Goal: Information Seeking & Learning: Learn about a topic

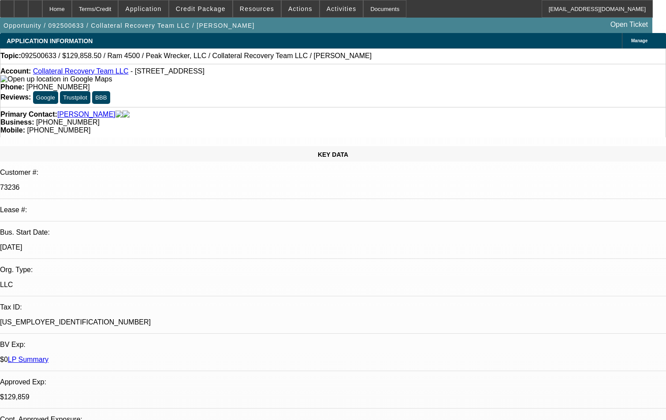
select select "0.15"
select select "0"
select select "3"
select select "0"
select select "6"
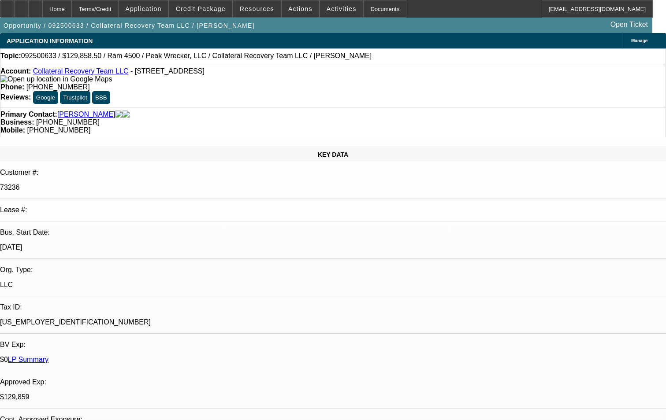
select select "0.15"
select select "0"
select select "3"
select select "0"
select select "6"
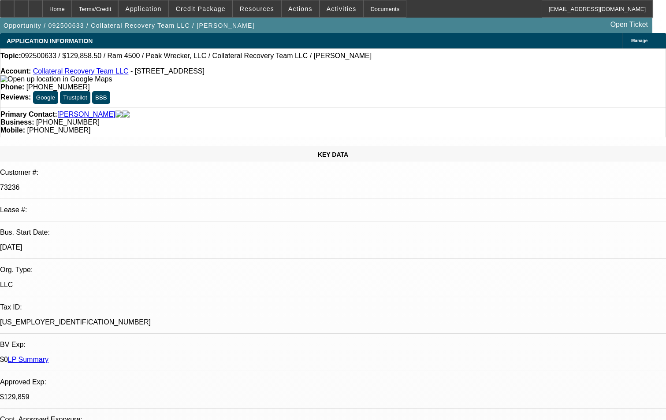
select select "0"
select select "2"
select select "0"
select select "6"
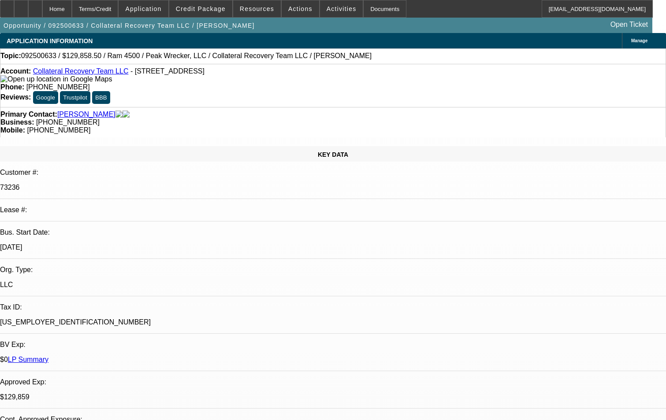
select select "0"
select select "2"
select select "0"
select select "6"
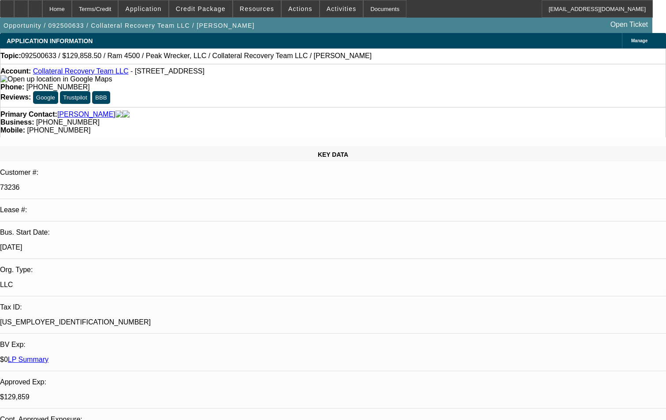
scroll to position [1851, 0]
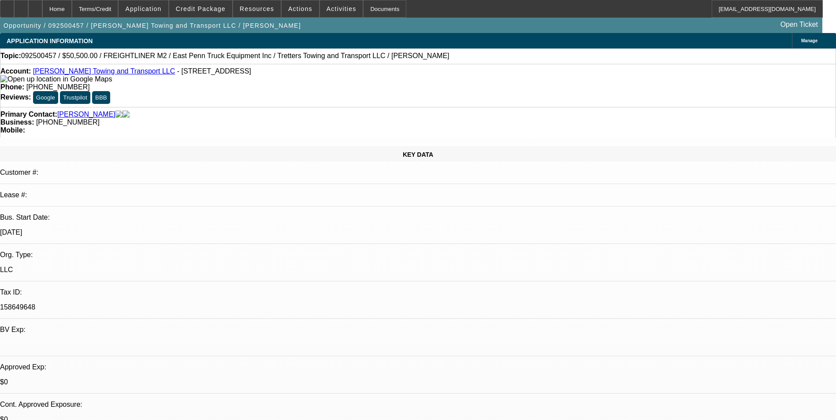
select select "0"
select select "2"
select select "0"
select select "6"
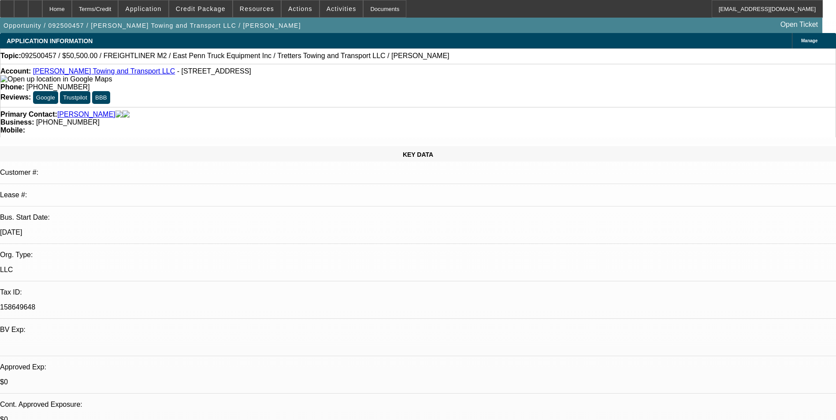
select select "0"
select select "2"
select select "0"
select select "6"
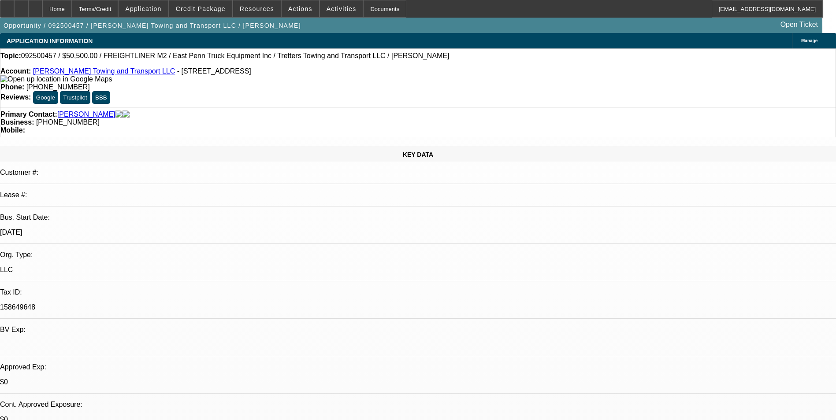
select select "0"
select select "2"
select select "0"
select select "6"
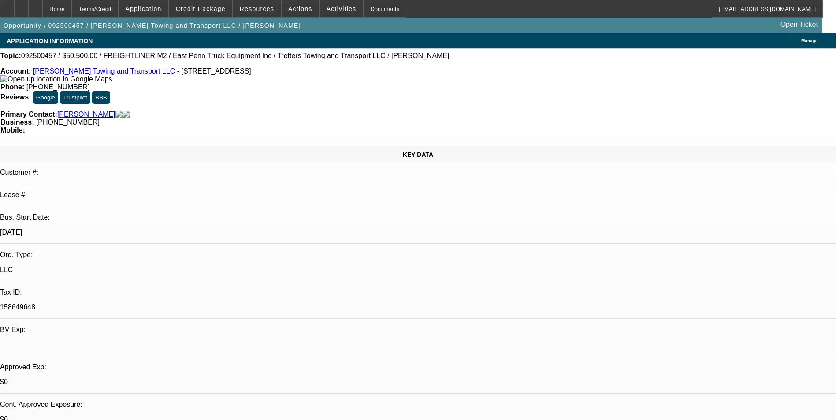
select select "0.1"
select select "2"
select select "0"
select select "6"
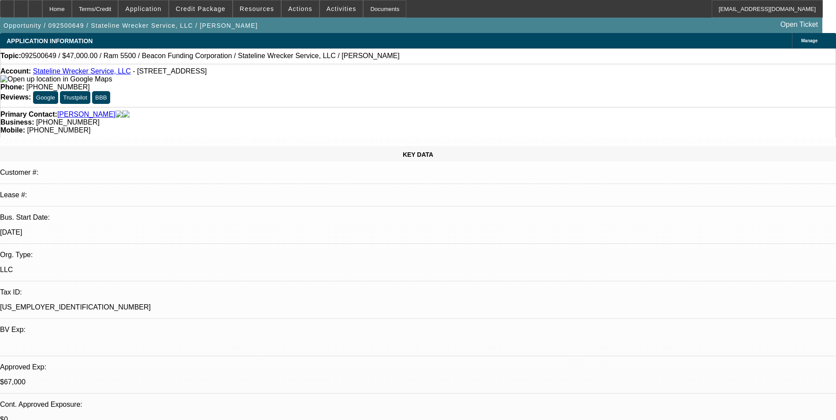
select select "0"
select select "2"
select select "0.1"
select select "4"
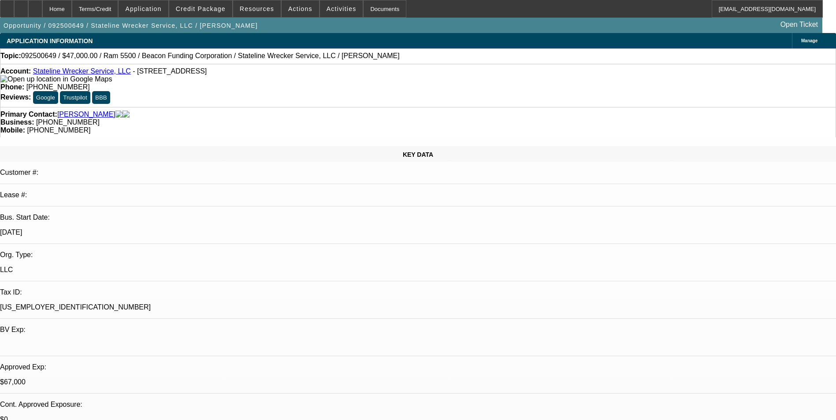
select select "0"
select select "2"
select select "0.1"
select select "4"
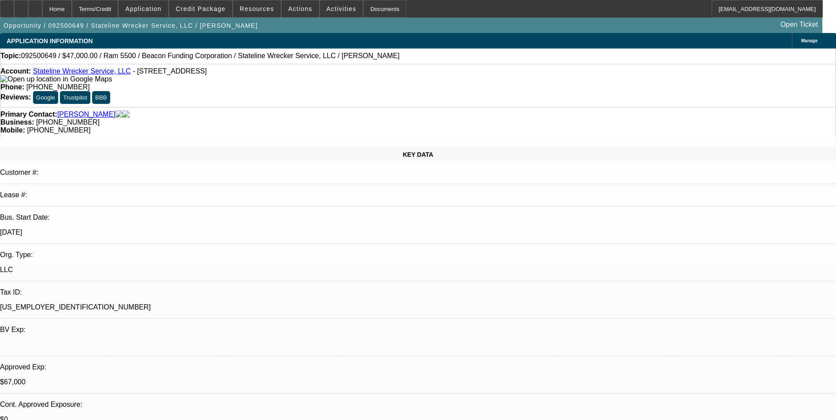
scroll to position [1123, 0]
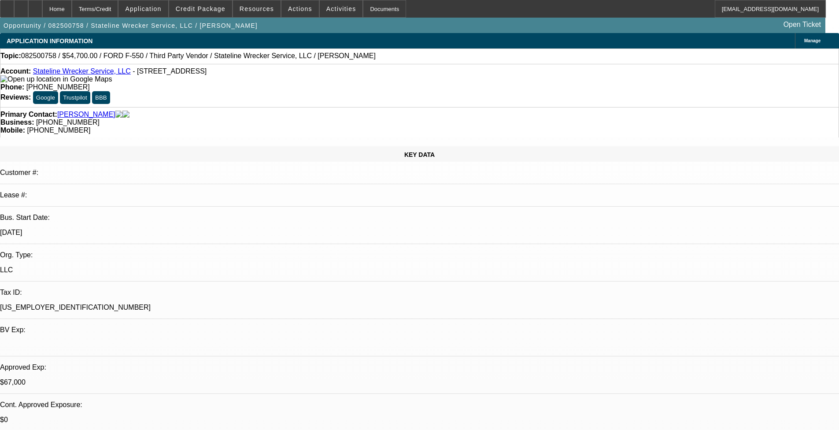
select select "0"
select select "2"
select select "0.1"
select select "4"
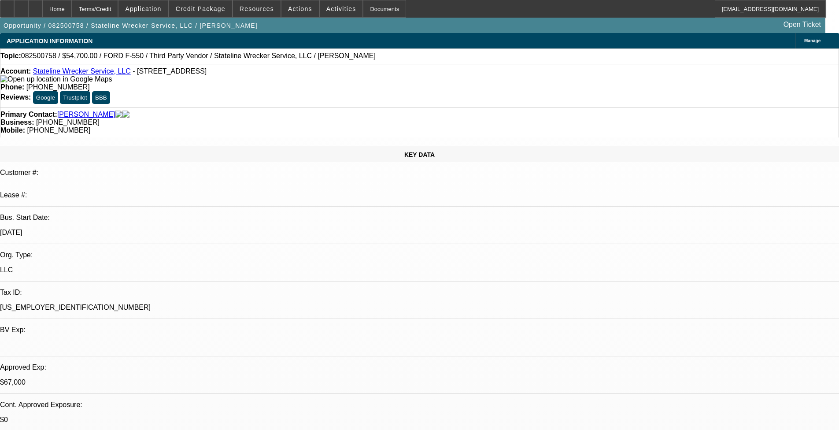
select select "0"
select select "2"
select select "0.1"
select select "4"
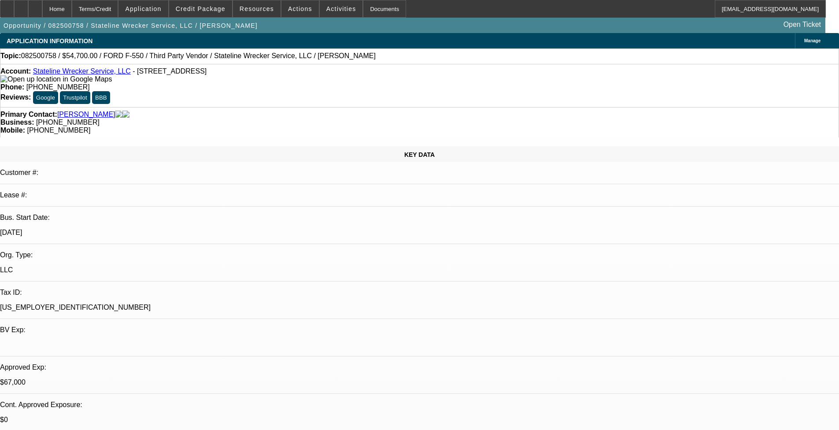
select select "0"
select select "2"
select select "0.1"
select select "4"
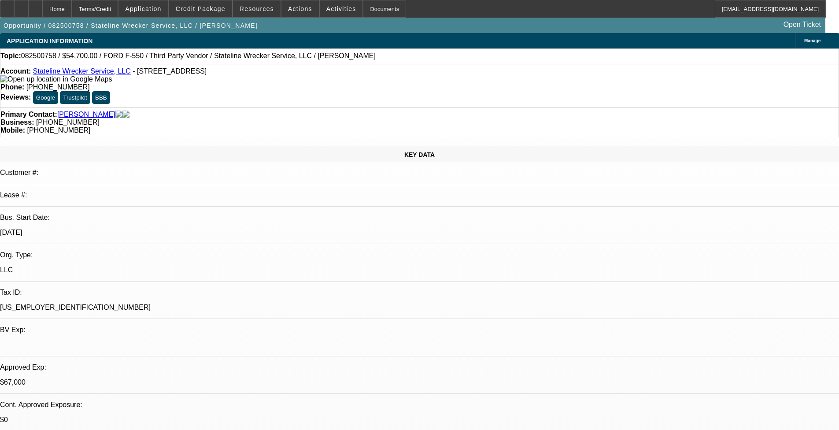
select select "0"
select select "2"
select select "0.1"
select select "4"
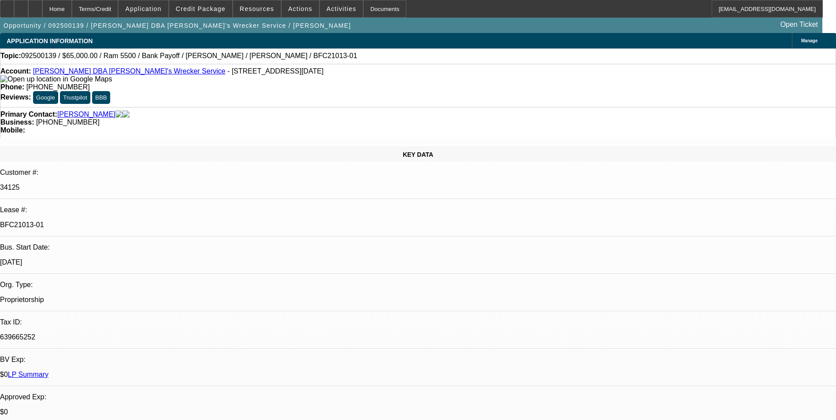
select select "0"
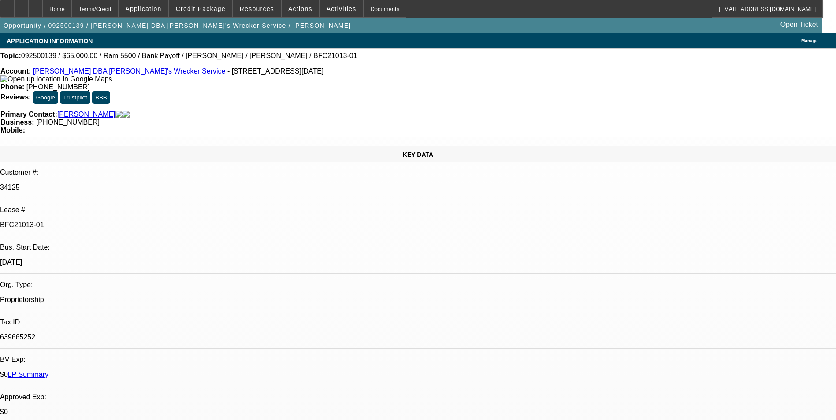
select select "0"
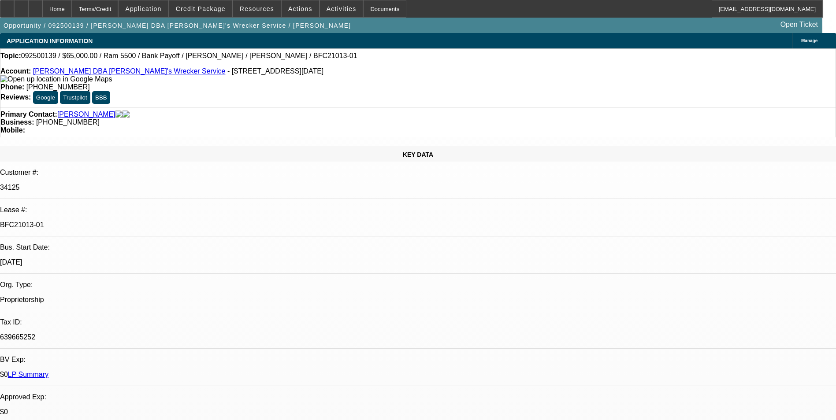
select select "0"
select select "1"
select select "6"
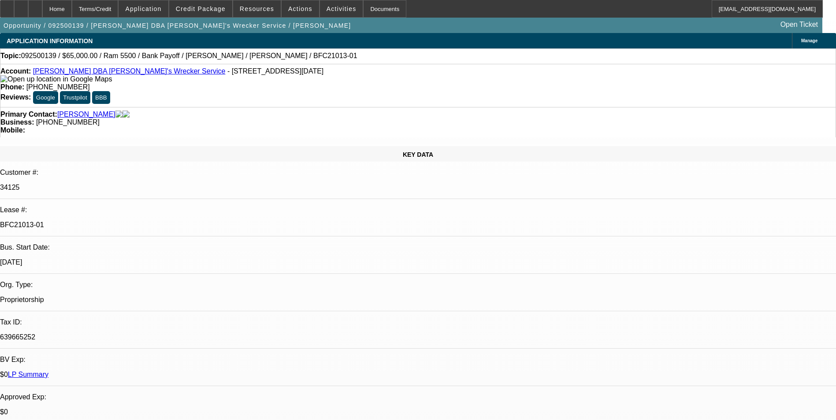
select select "1"
select select "6"
select select "1"
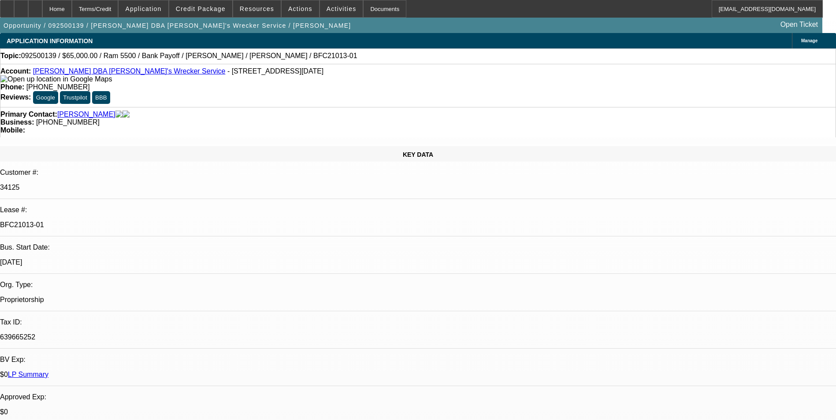
select select "6"
select select "1"
select select "6"
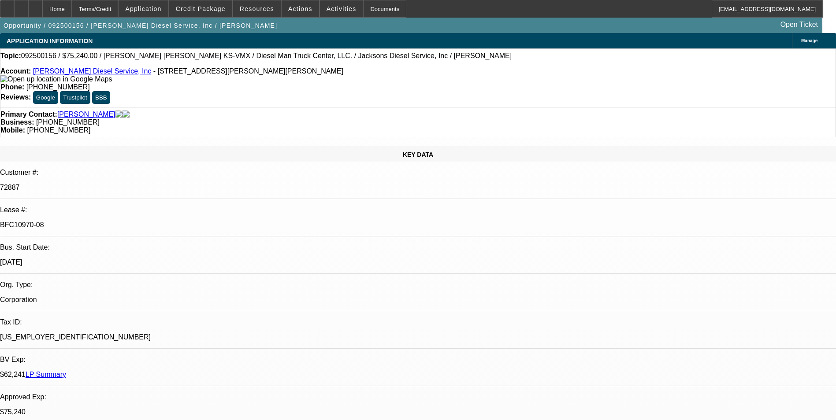
select select "0"
select select "2"
select select "0"
select select "2"
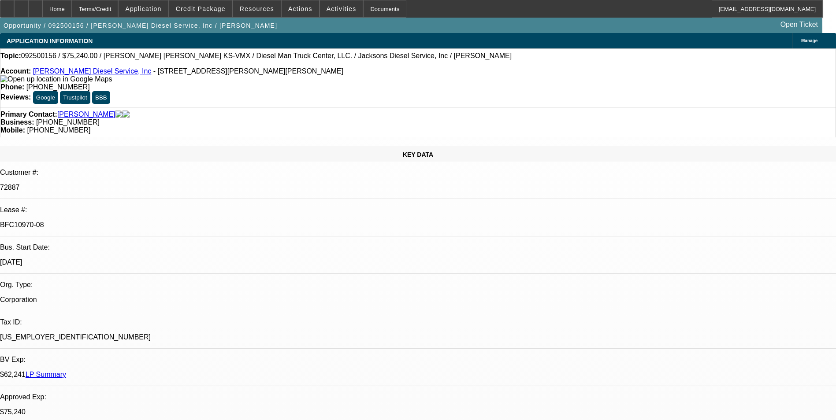
select select "0"
select select "2"
select select "0"
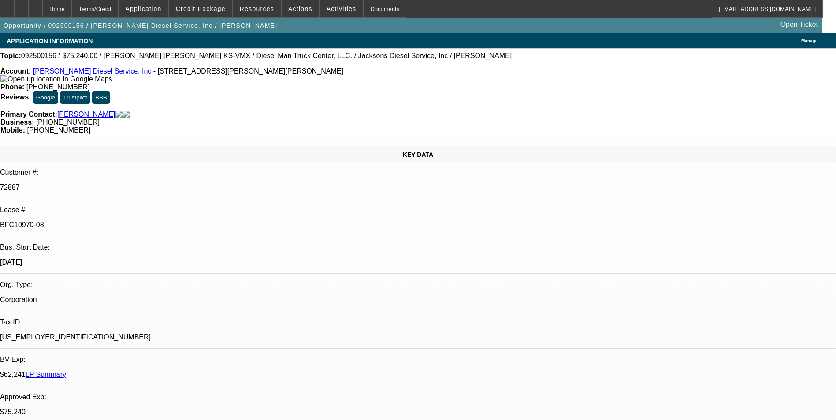
select select "2"
select select "0"
select select "1"
select select "2"
select select "6"
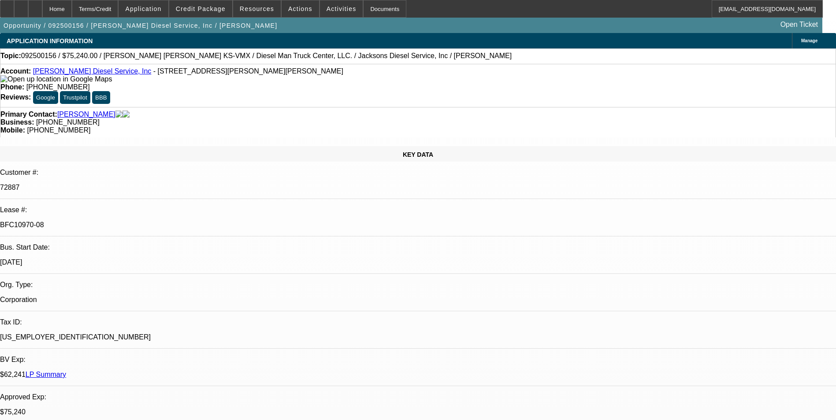
select select "1"
select select "2"
select select "6"
select select "1"
select select "2"
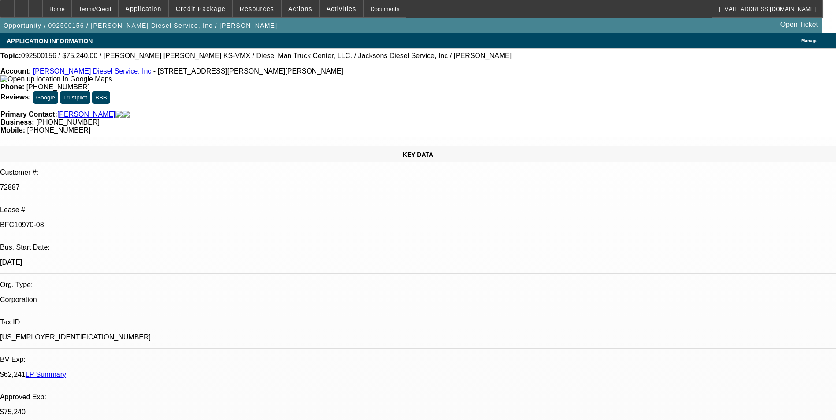
select select "6"
select select "1"
select select "2"
select select "6"
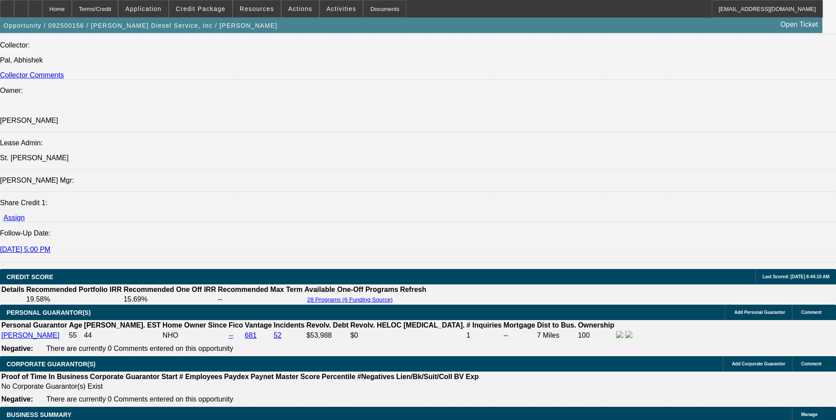
scroll to position [1102, 0]
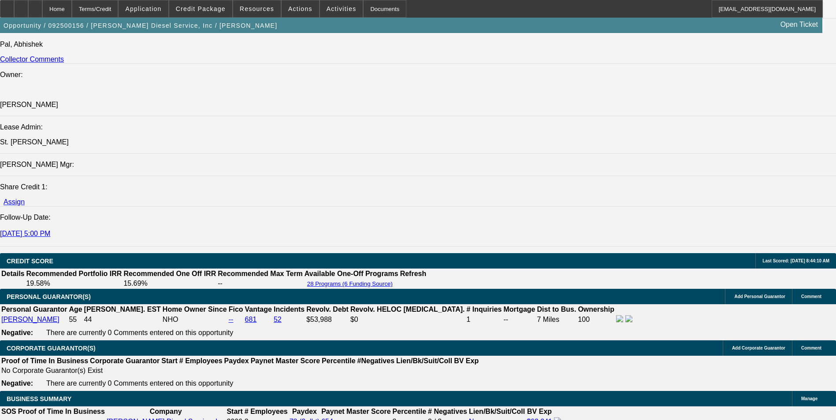
drag, startPoint x: 317, startPoint y: 219, endPoint x: 237, endPoint y: 217, distance: 80.6
copy td "Diesel Man Truck Center, LLC."
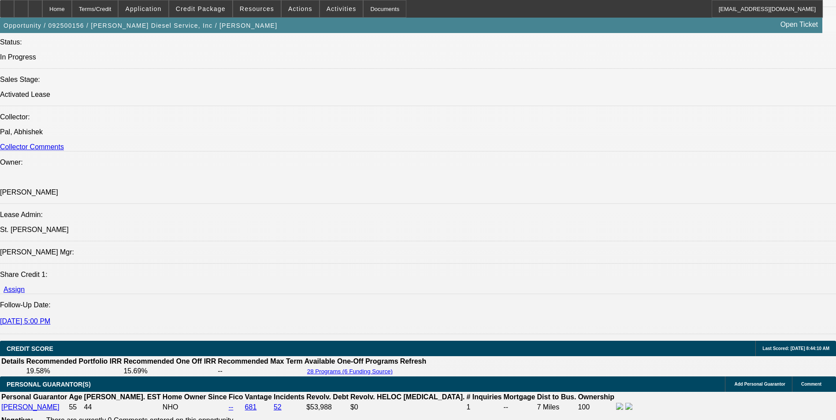
scroll to position [1013, 0]
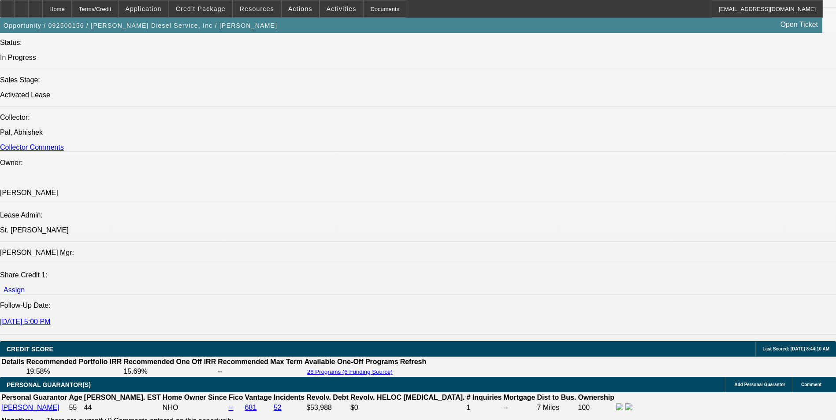
drag, startPoint x: 647, startPoint y: 157, endPoint x: 283, endPoint y: 279, distance: 383.6
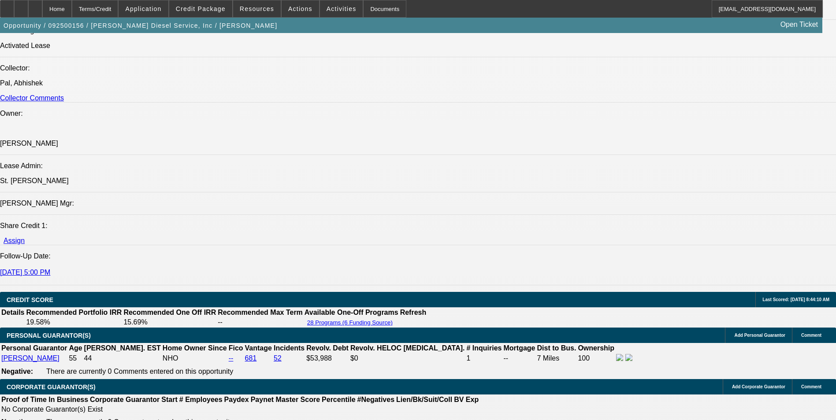
scroll to position [1057, 0]
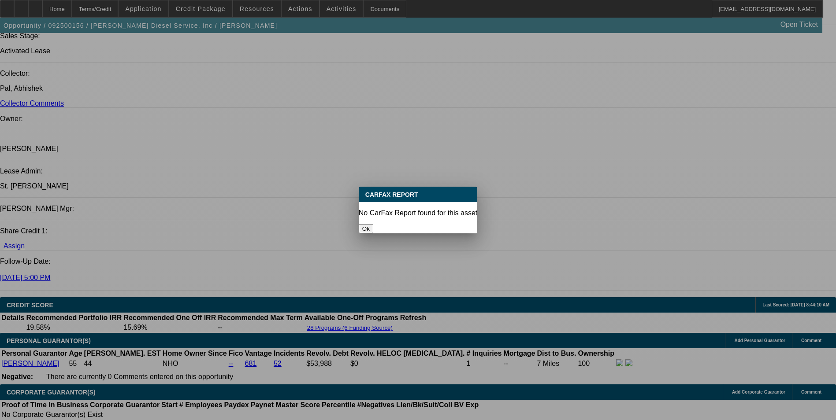
click at [373, 224] on button "Ok" at bounding box center [366, 228] width 15 height 9
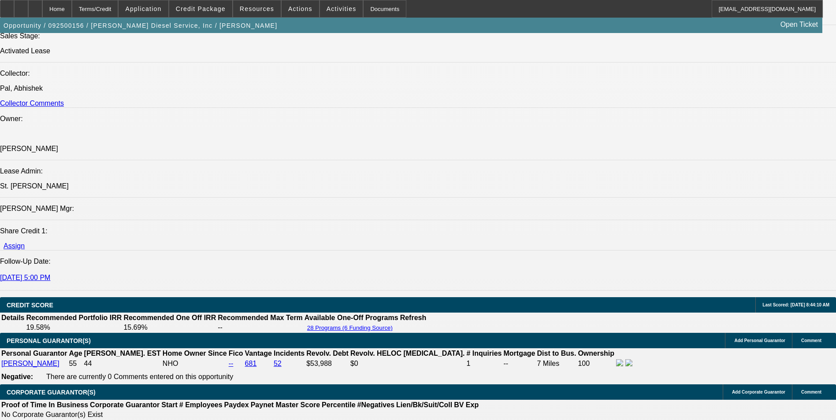
scroll to position [1057, 0]
click at [216, 14] on span at bounding box center [200, 8] width 63 height 21
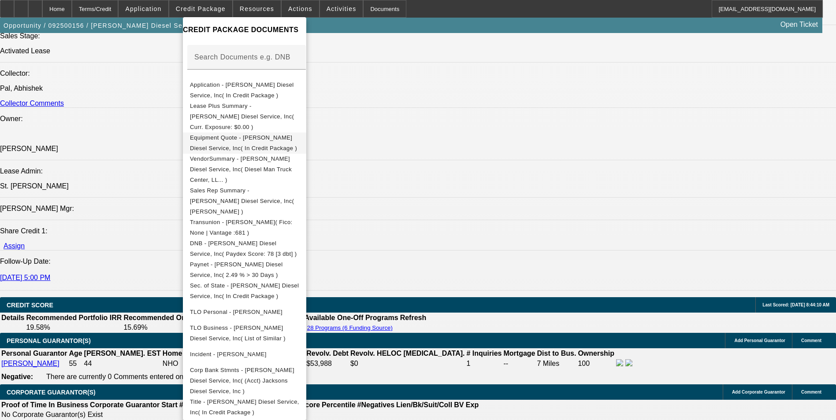
scroll to position [160, 0]
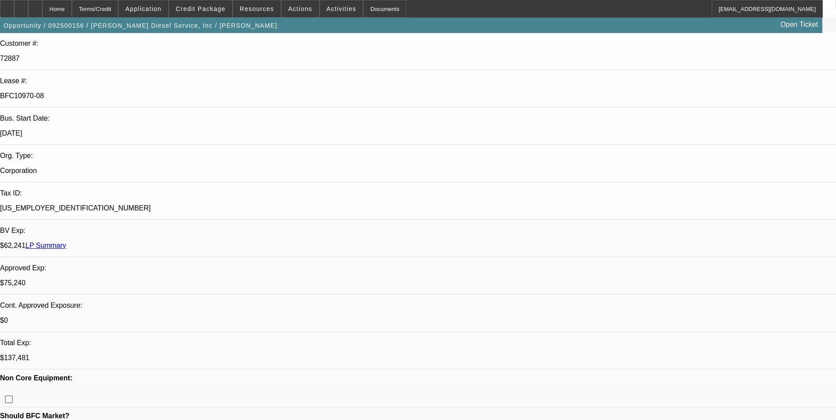
scroll to position [0, 0]
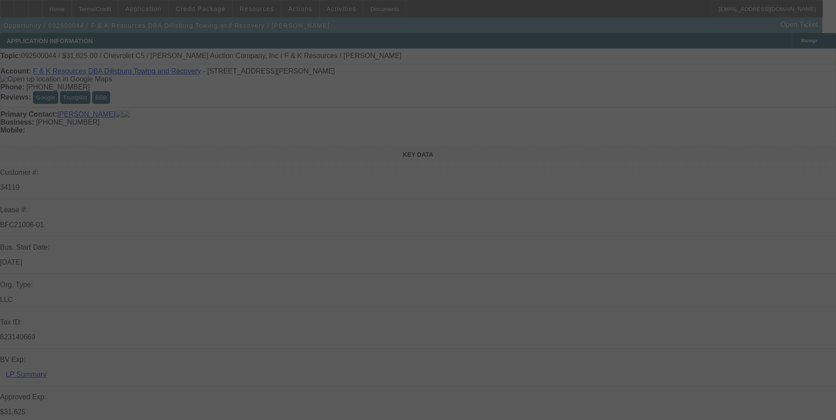
select select "0"
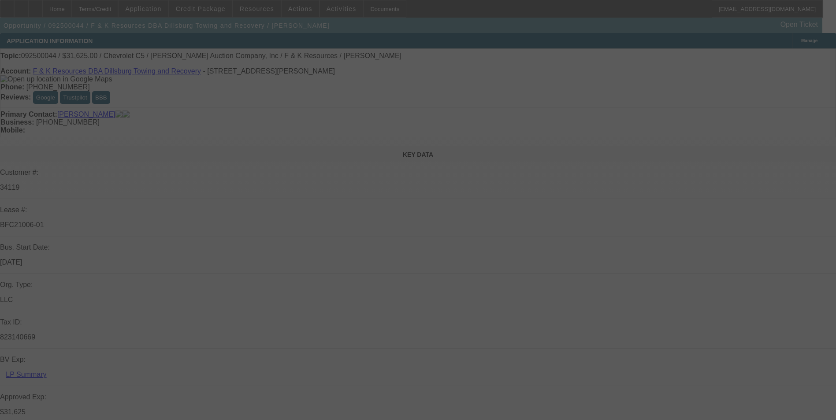
select select "0"
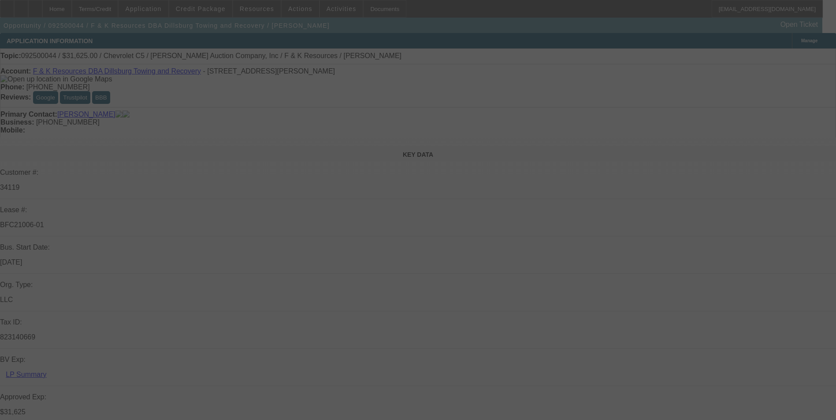
select select "0"
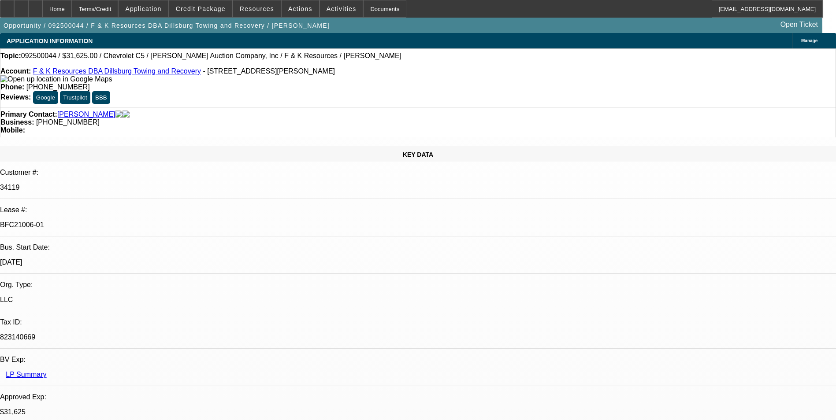
select select "1"
select select "6"
select select "1"
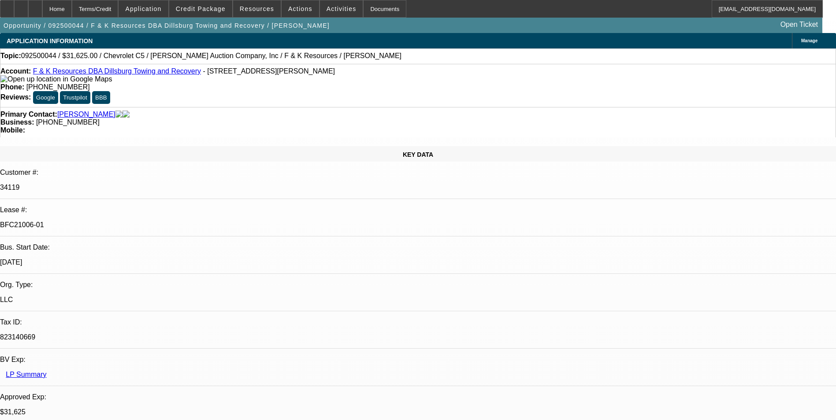
select select "6"
select select "1"
select select "3"
select select "6"
select select "1"
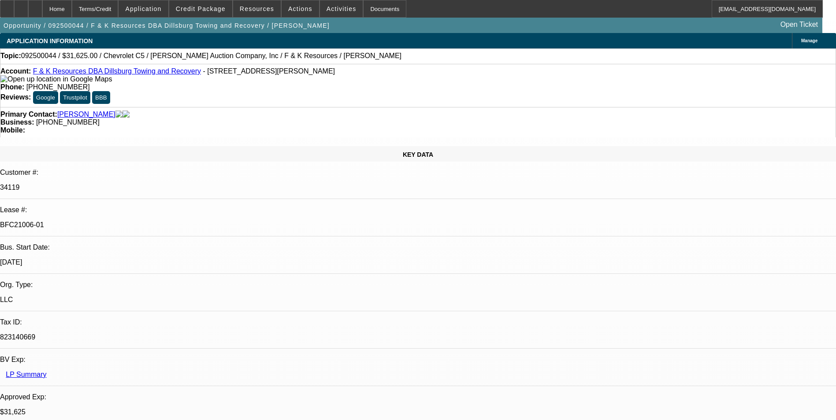
select select "1"
select select "6"
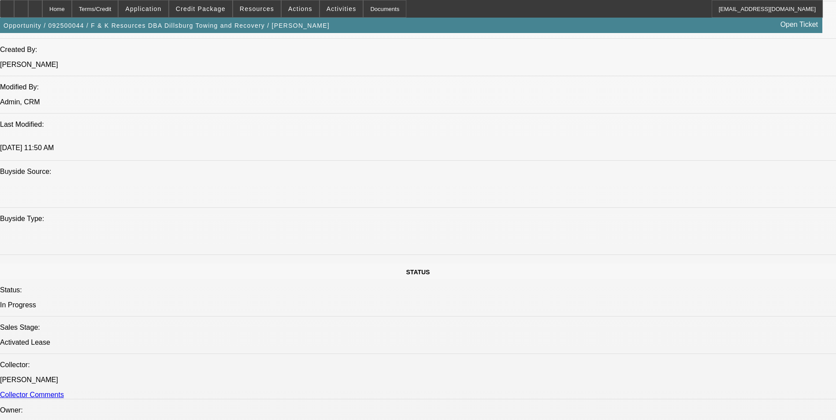
scroll to position [749, 0]
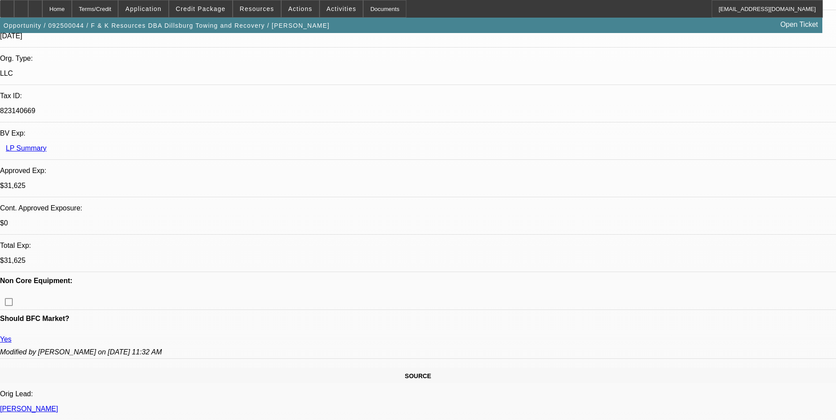
scroll to position [220, 0]
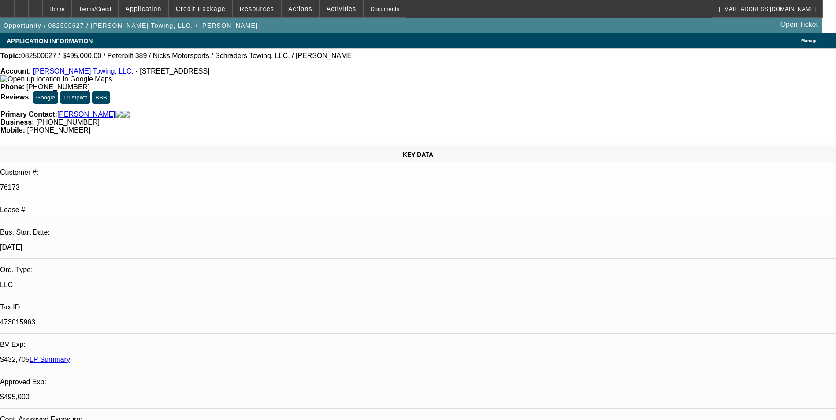
select select "0"
select select "2"
select select "0.1"
select select "0"
select select "2"
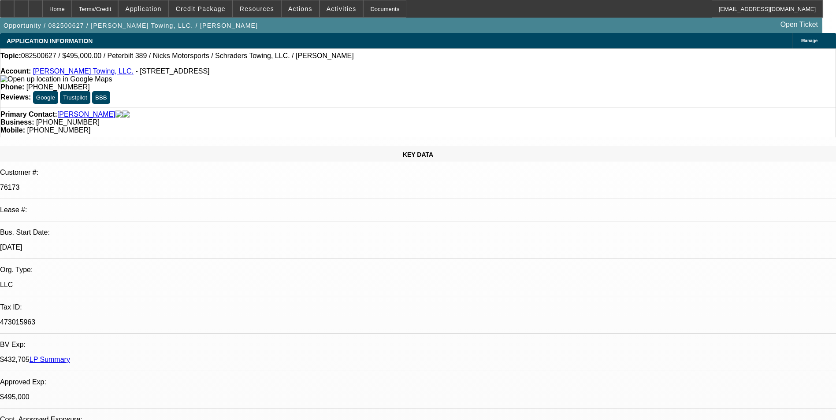
select select "0.1"
select select "0"
select select "2"
select select "0.1"
select select "0"
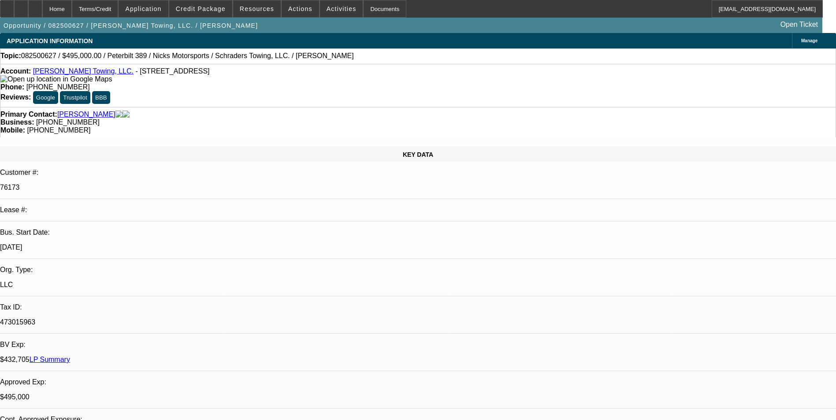
select select "2"
select select "0.1"
select select "1"
select select "2"
select select "4"
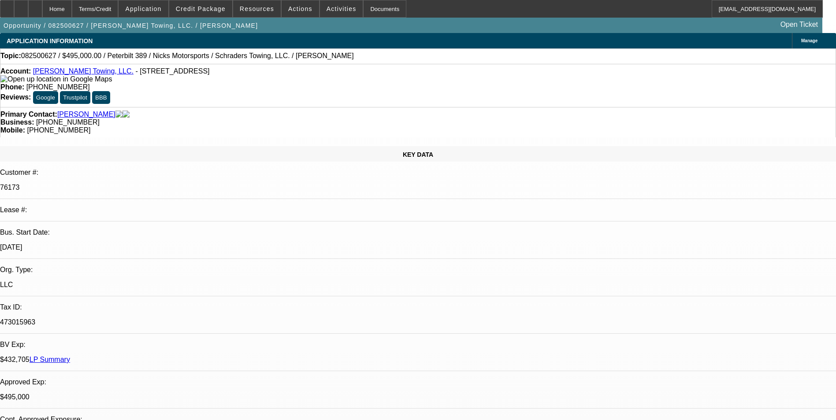
select select "1"
select select "2"
select select "4"
select select "1"
select select "2"
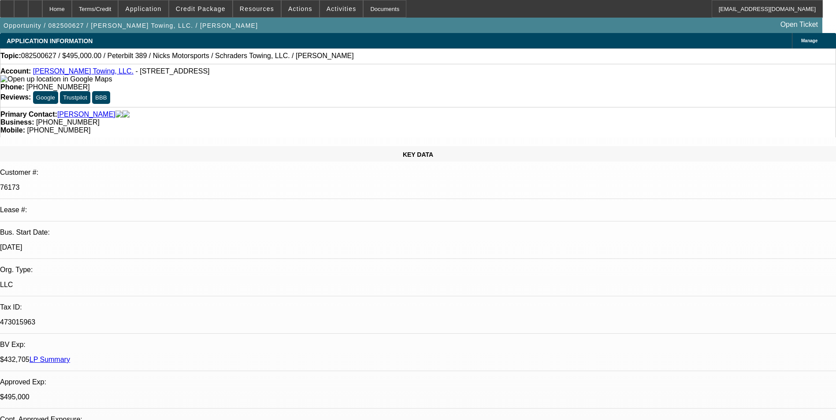
select select "4"
select select "1"
select select "2"
select select "4"
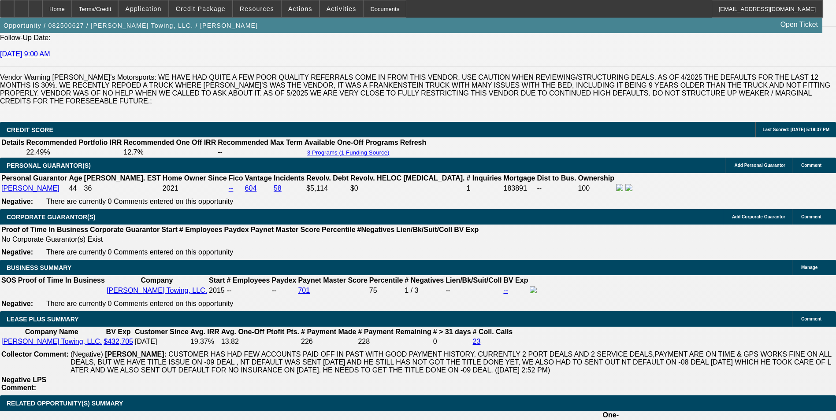
scroll to position [1630, 0]
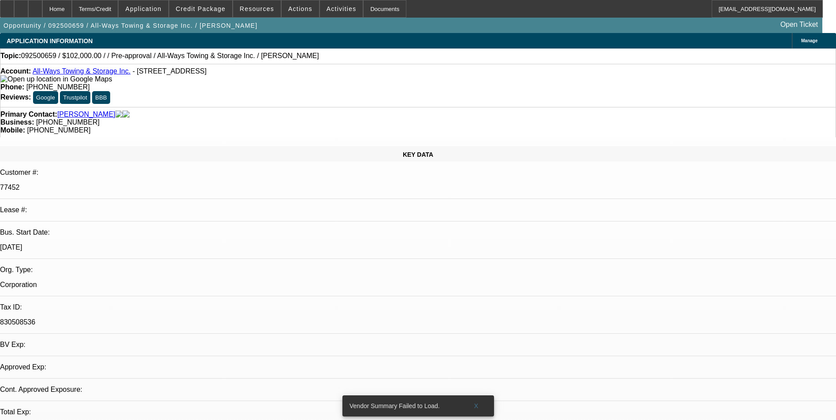
select select "0.15"
select select "2"
select select "0.1"
select select "1"
select select "2"
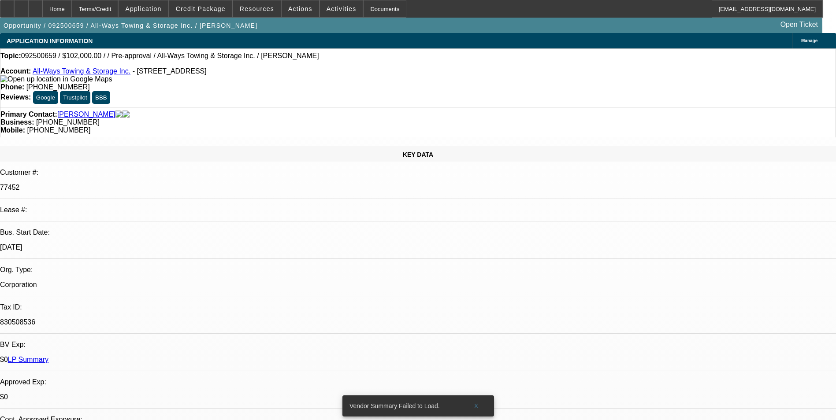
select select "4"
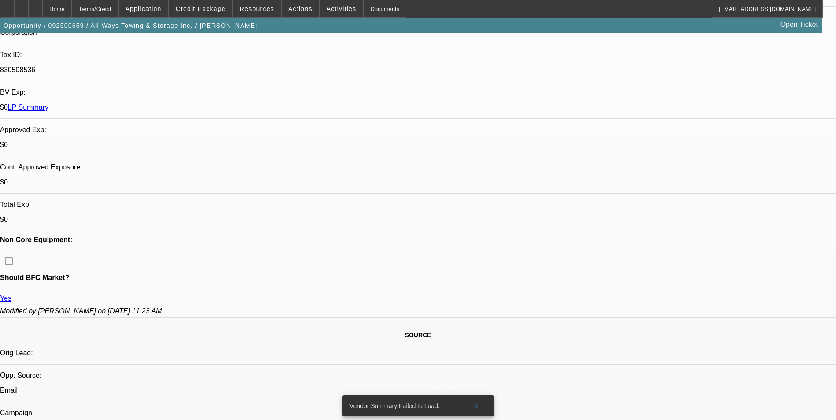
scroll to position [264, 0]
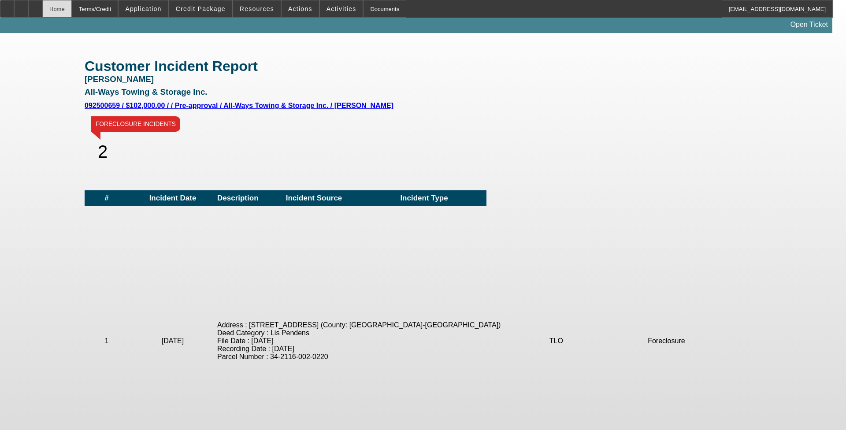
click at [72, 10] on div "Home" at bounding box center [57, 9] width 30 height 18
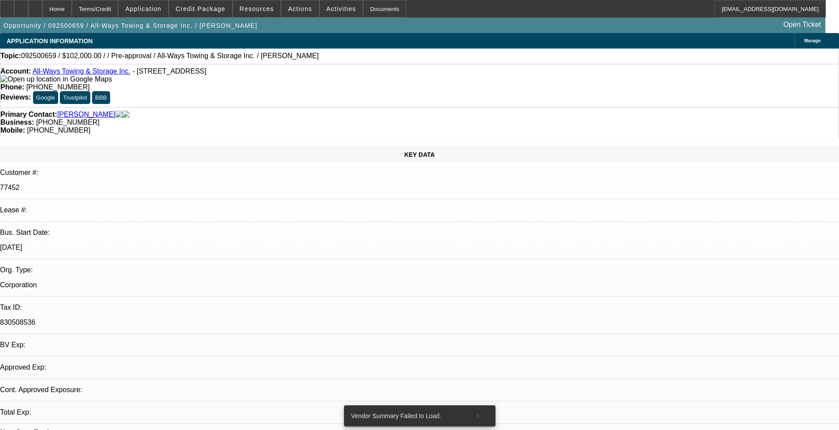
select select "0.15"
select select "2"
select select "0.1"
select select "1"
select select "2"
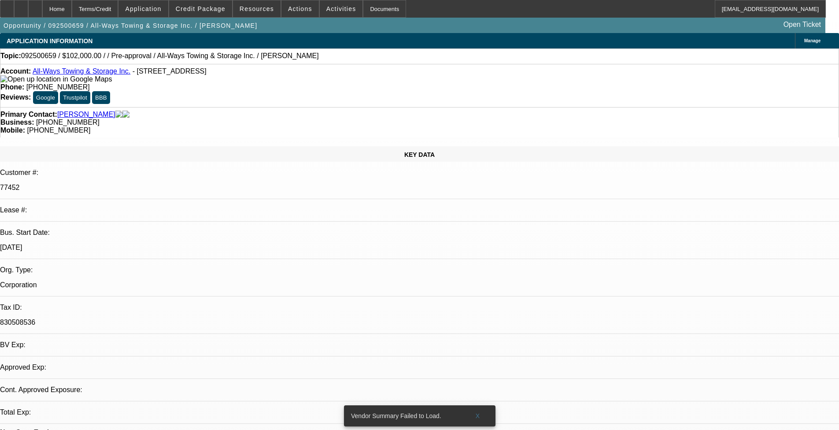
select select "4"
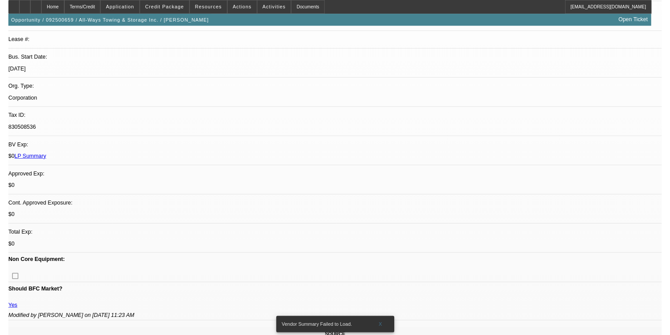
scroll to position [176, 0]
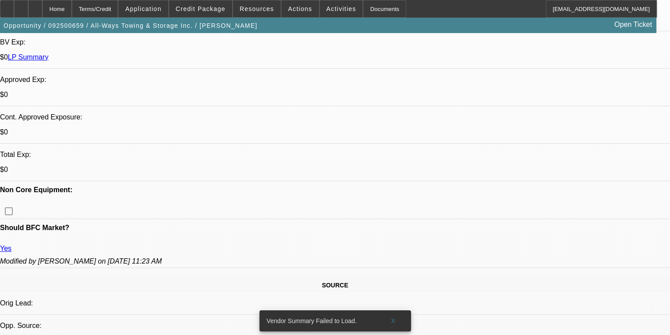
scroll to position [308, 0]
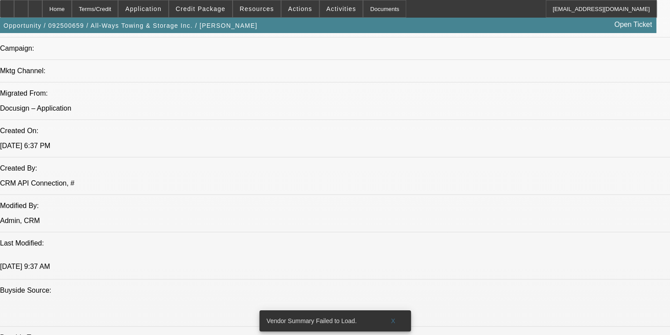
scroll to position [617, 0]
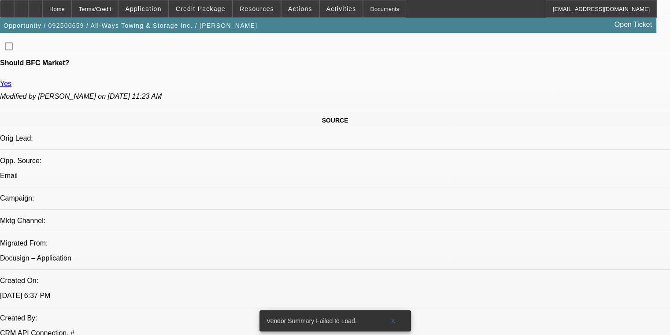
scroll to position [441, 0]
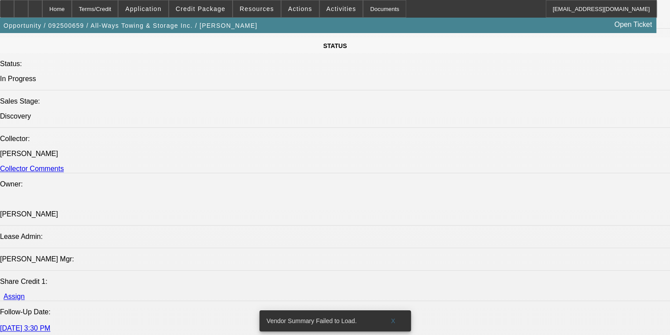
scroll to position [969, 0]
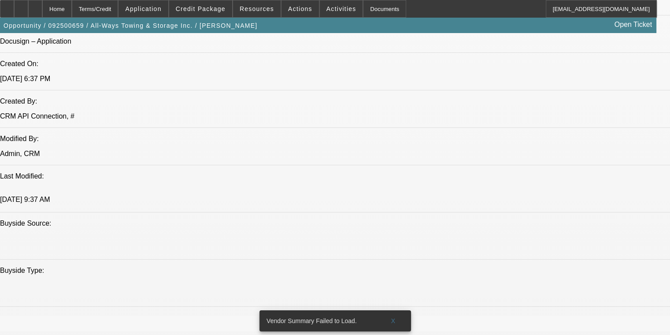
scroll to position [705, 0]
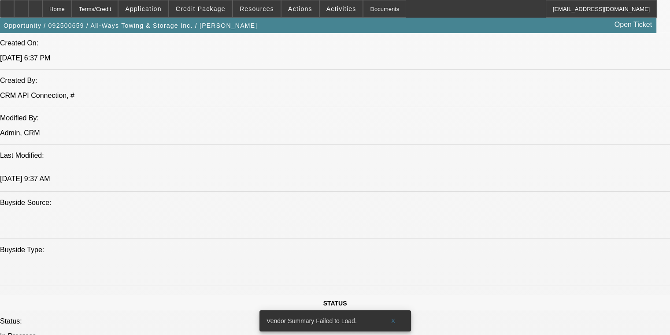
drag, startPoint x: 62, startPoint y: 157, endPoint x: 35, endPoint y: 160, distance: 27.0
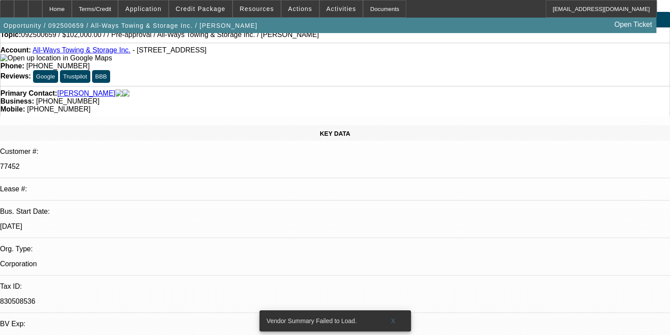
scroll to position [0, 0]
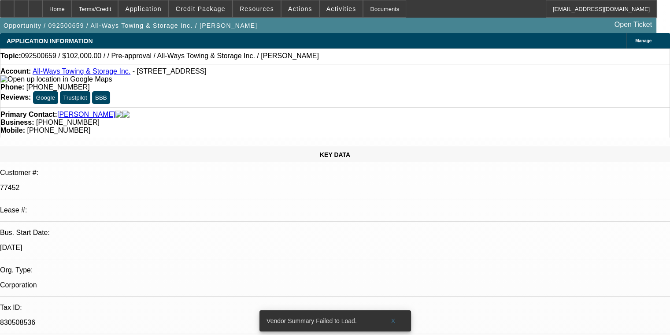
click at [270, 111] on div "Primary Contact: Alegria, Alexandra Business: (954) 964-7247 Mobile: (786) 213-…" at bounding box center [335, 122] width 670 height 30
click at [252, 89] on div "Account: All-Ways Towing & Storage Inc. - 2550 S Park Rd, Hallandale Beach, FL …" at bounding box center [335, 85] width 670 height 43
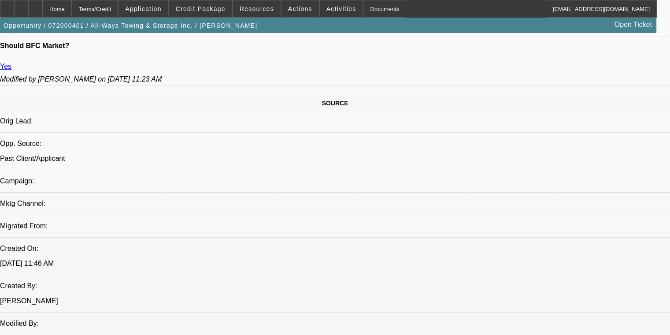
select select "0"
select select "2"
select select "0"
select select "2"
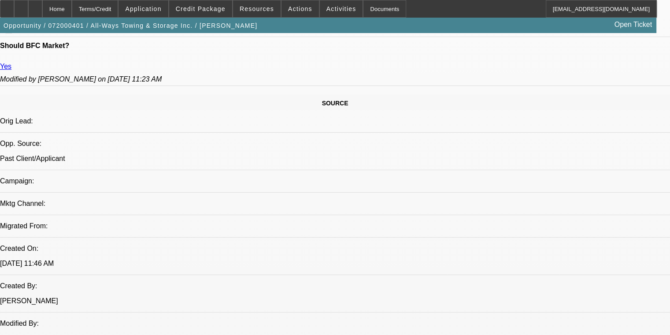
select select "0"
select select "2"
select select "0"
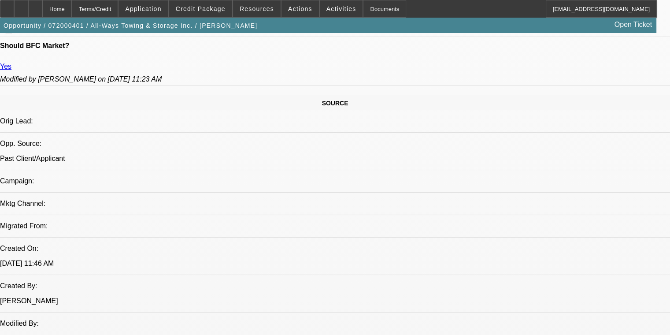
select select "2"
select select "0"
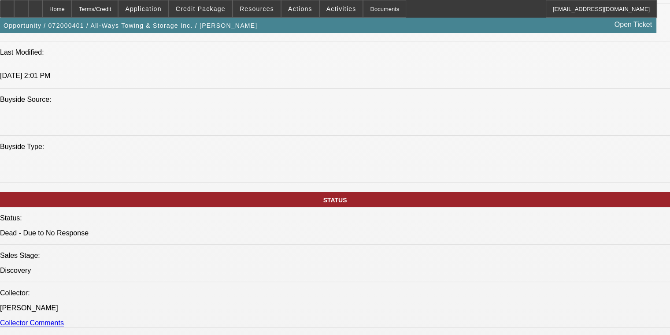
select select "1"
select select "2"
select select "6"
select select "1"
select select "2"
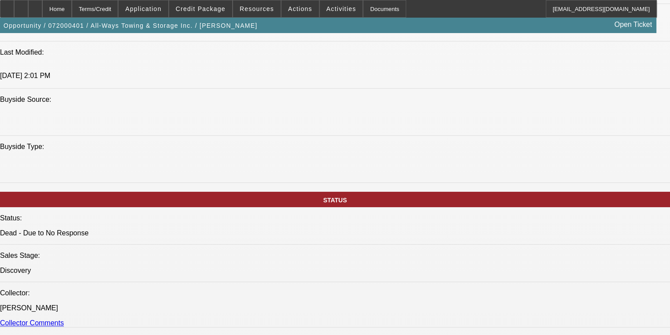
select select "6"
select select "1"
select select "2"
select select "6"
select select "1"
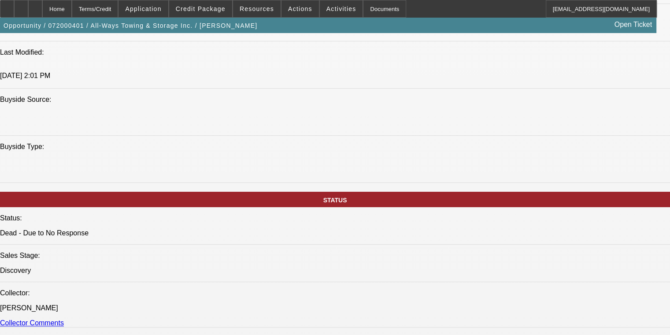
select select "2"
select select "6"
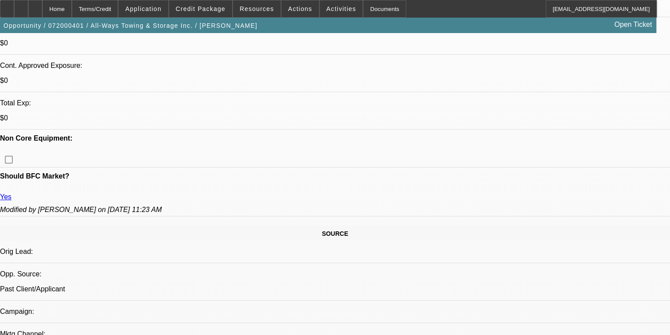
scroll to position [373, 0]
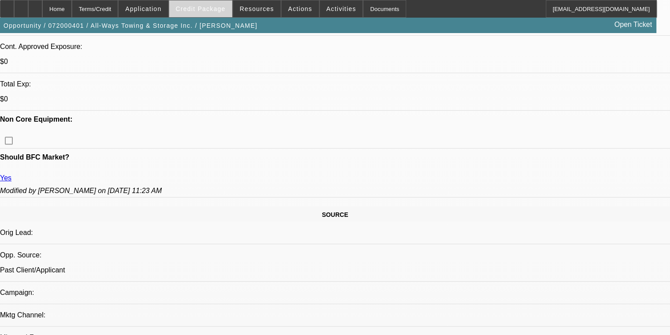
click at [205, 11] on span "Credit Package" at bounding box center [201, 8] width 50 height 7
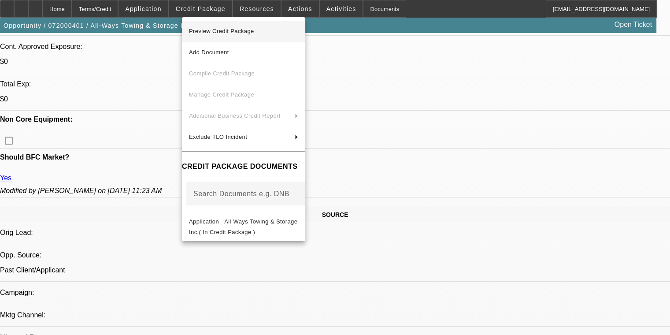
click at [217, 30] on span "Preview Credit Package" at bounding box center [221, 31] width 65 height 7
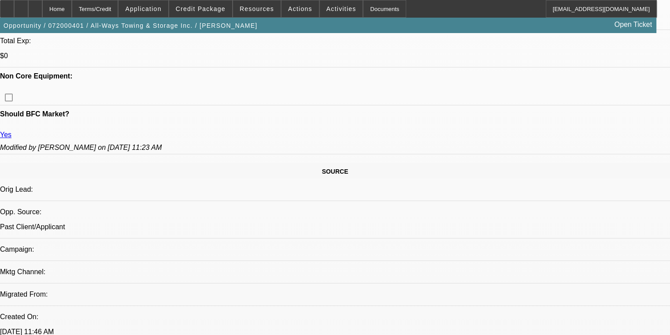
scroll to position [417, 0]
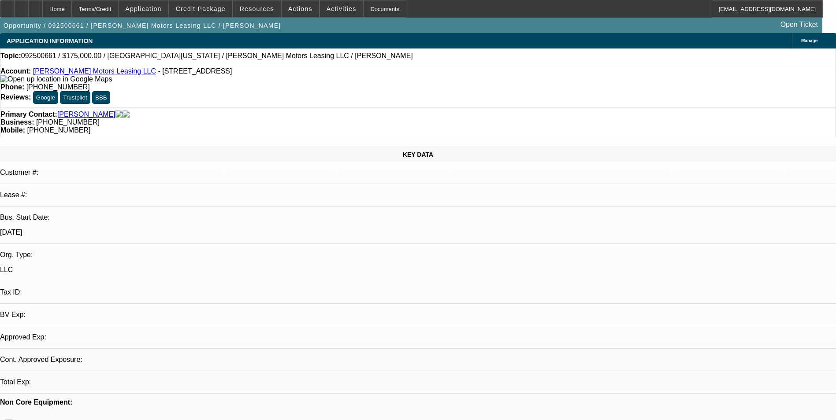
select select "0"
select select "2"
select select "0.1"
select select "1"
select select "2"
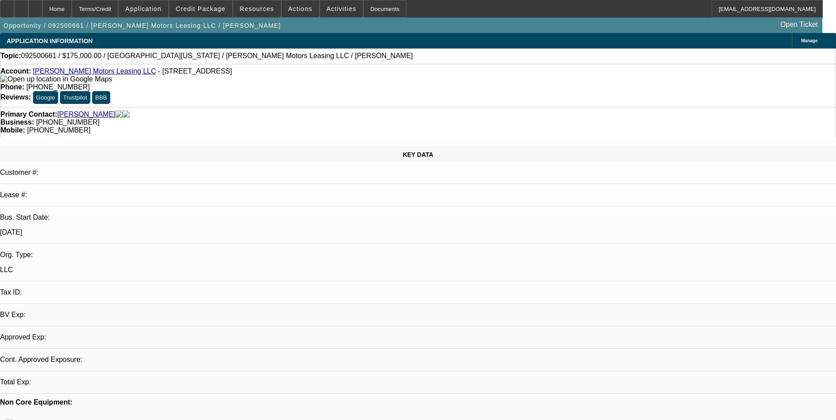
select select "4"
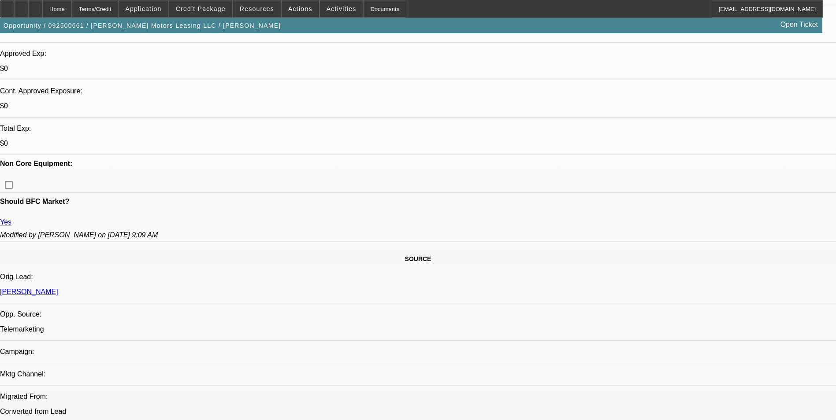
scroll to position [299, 0]
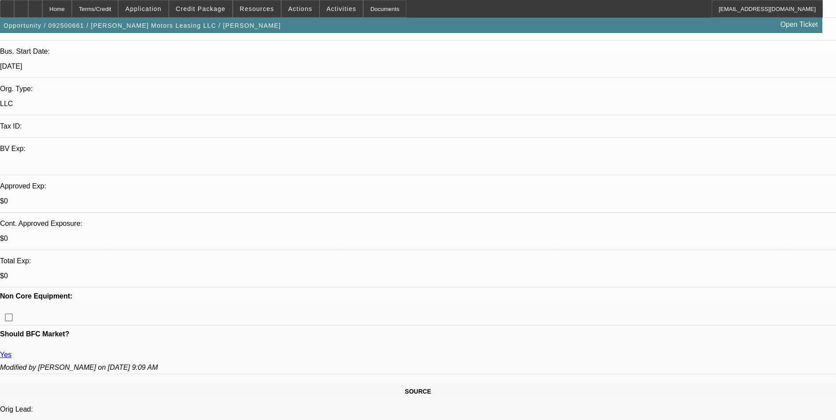
scroll to position [220, 0]
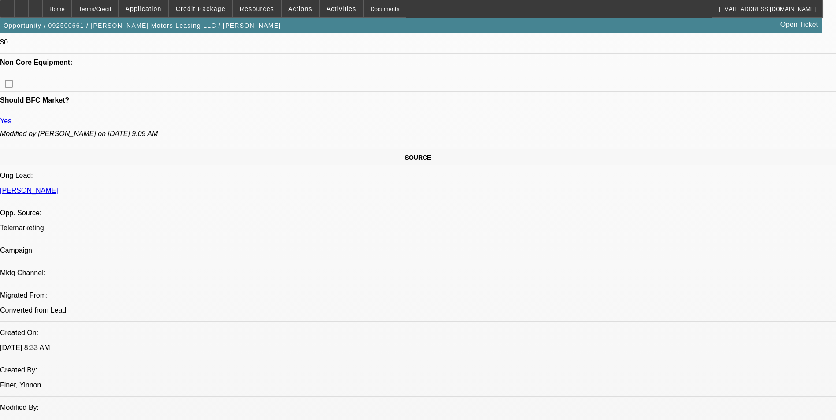
scroll to position [441, 0]
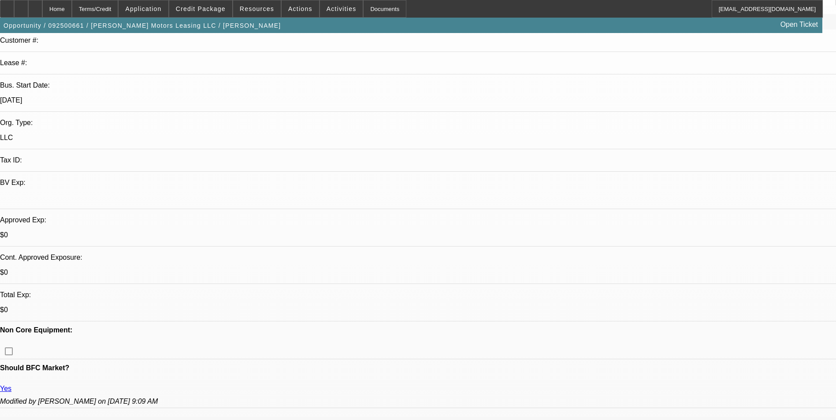
scroll to position [0, 0]
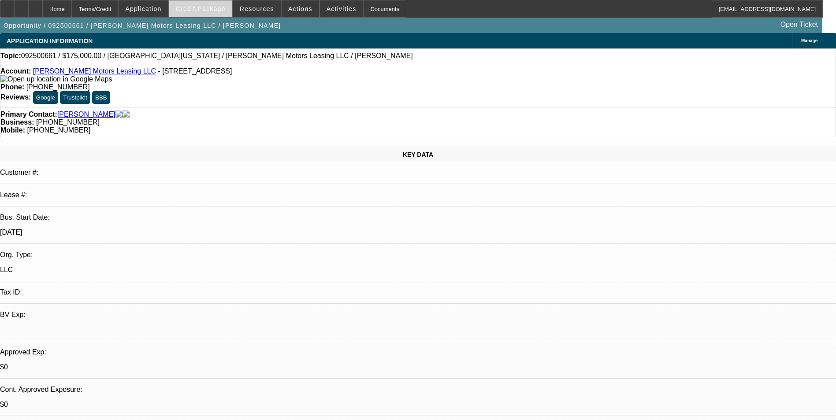
click at [214, 9] on span "Credit Package" at bounding box center [201, 8] width 50 height 7
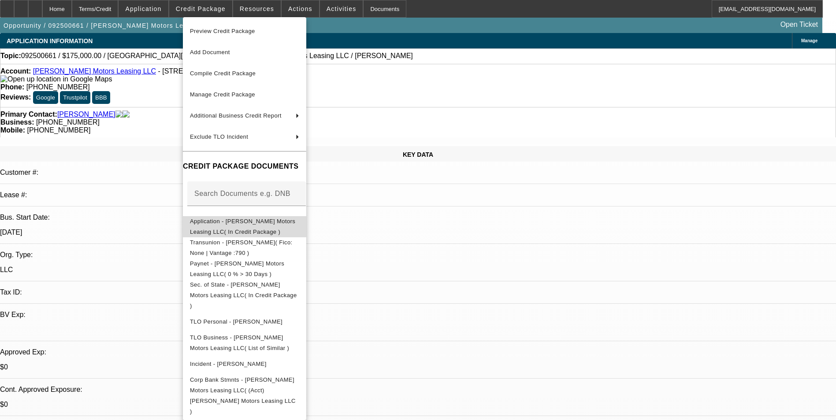
click at [226, 226] on span "Application - Durick Motors Leasing LLC( In Credit Package )" at bounding box center [242, 226] width 105 height 17
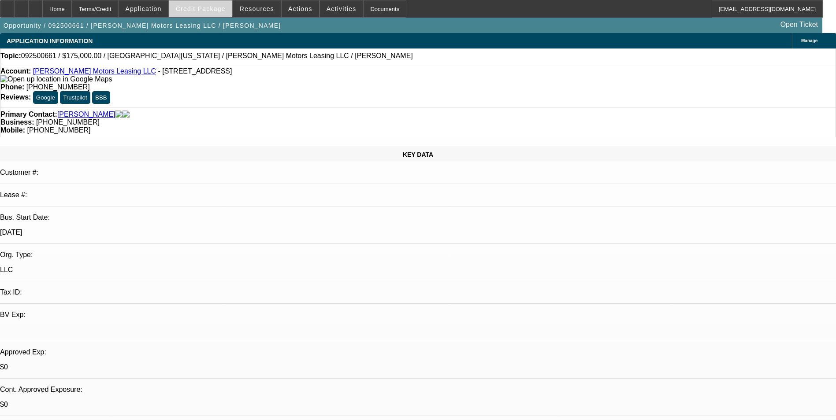
click at [201, 9] on span "Credit Package" at bounding box center [201, 8] width 50 height 7
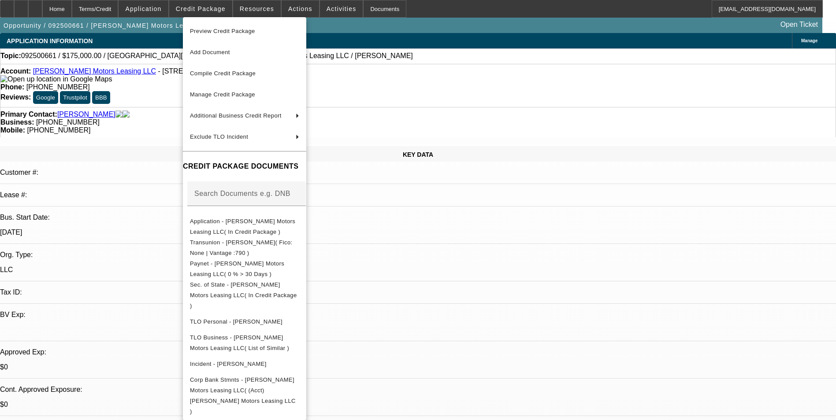
click at [487, 259] on div at bounding box center [418, 210] width 836 height 420
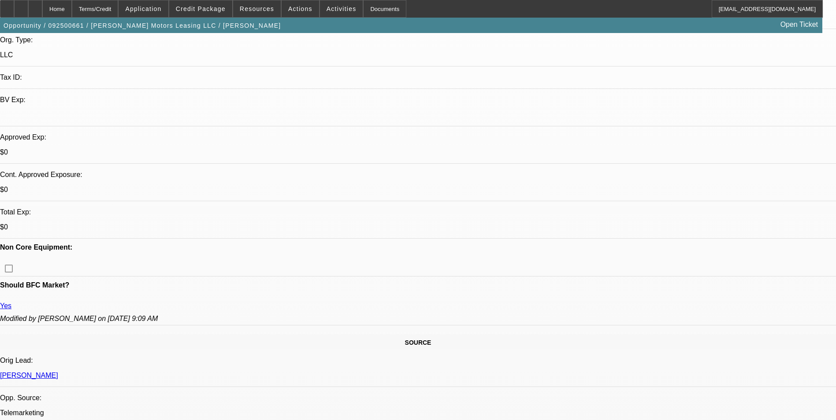
scroll to position [220, 0]
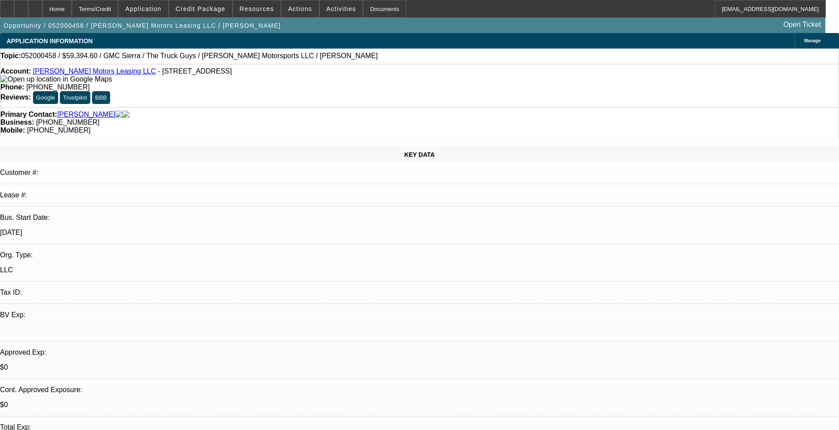
select select "0"
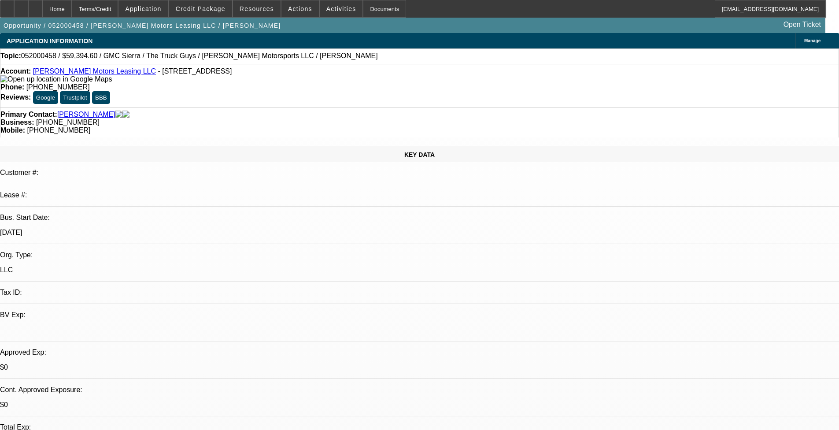
select select "0"
select select "1"
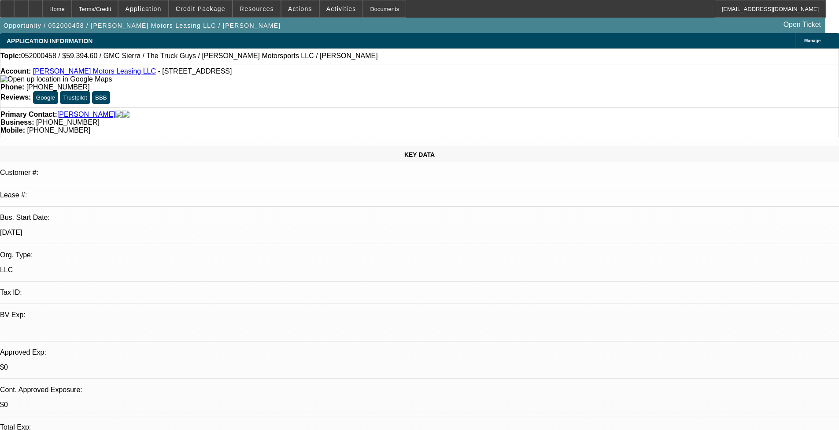
select select "1"
select select "6"
select select "1"
select select "2"
select select "6"
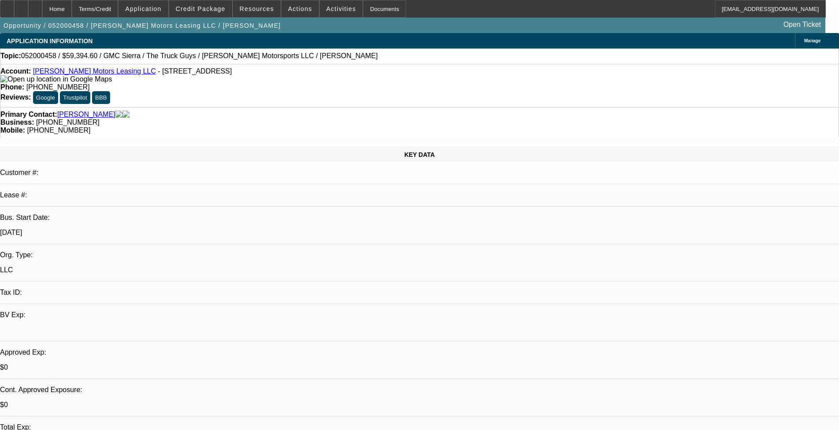
select select "1"
select select "2"
select select "6"
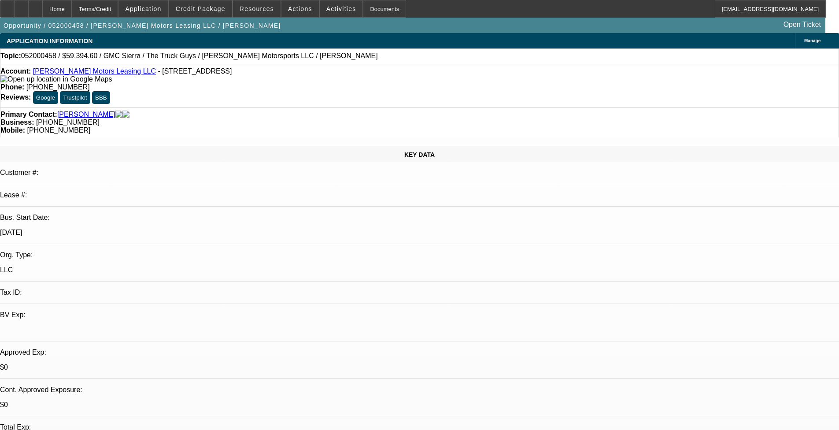
scroll to position [44, 0]
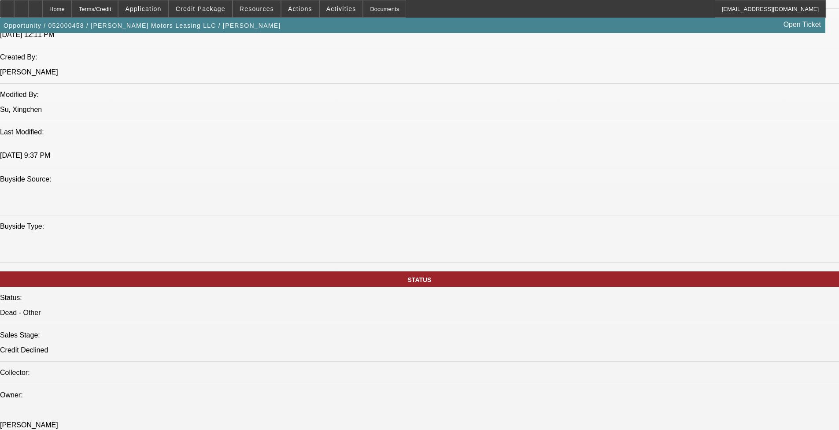
scroll to position [705, 0]
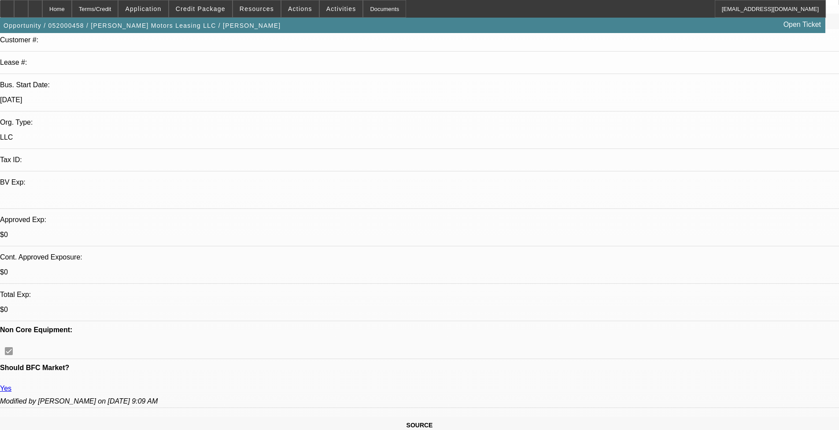
scroll to position [0, 0]
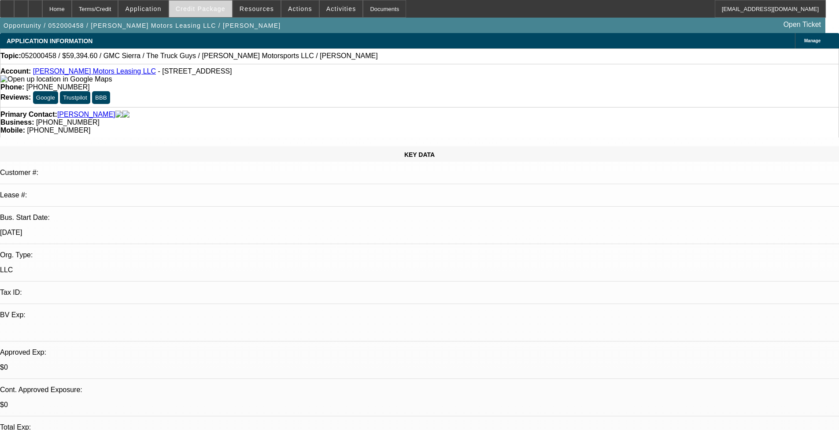
click at [217, 11] on span "Credit Package" at bounding box center [201, 8] width 50 height 7
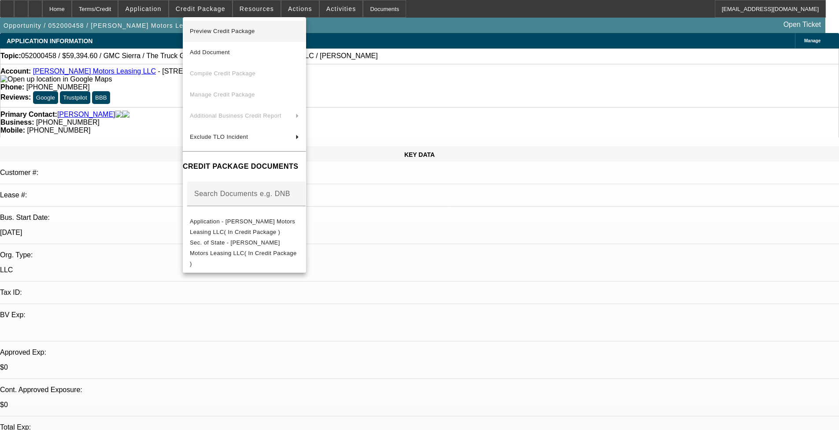
click at [234, 32] on span "Preview Credit Package" at bounding box center [222, 31] width 65 height 7
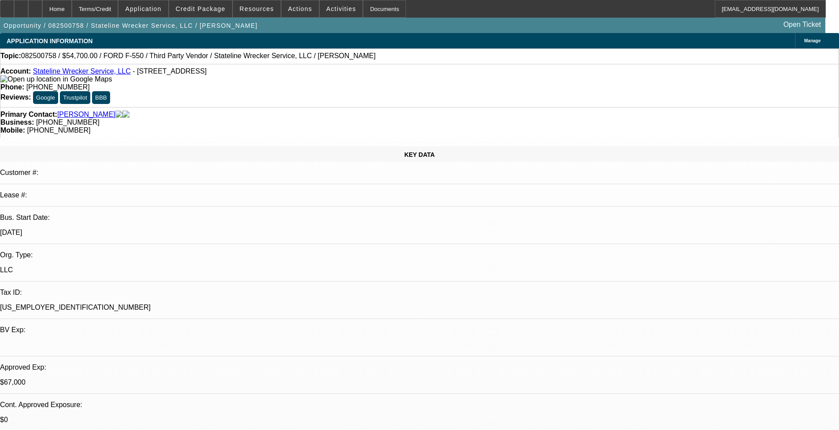
select select "0"
select select "2"
select select "0.1"
select select "4"
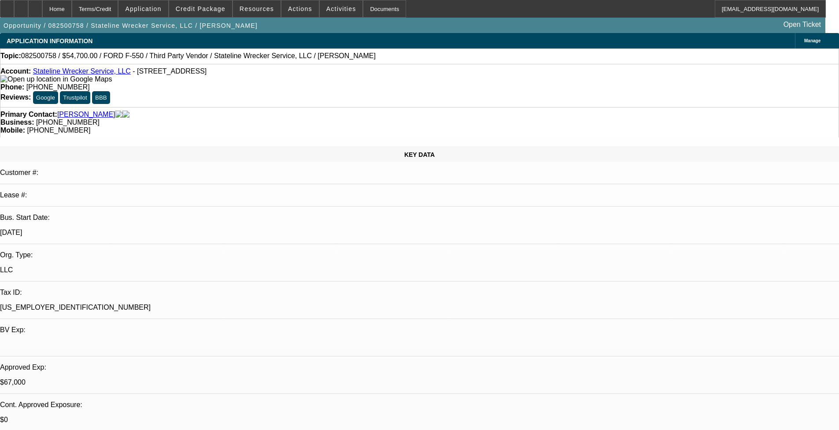
select select "0"
select select "2"
select select "0.1"
select select "4"
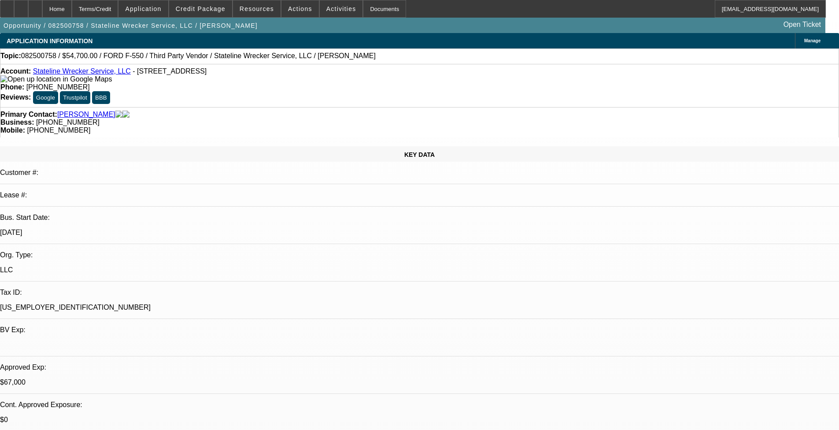
select select "0"
select select "2"
select select "0.1"
select select "4"
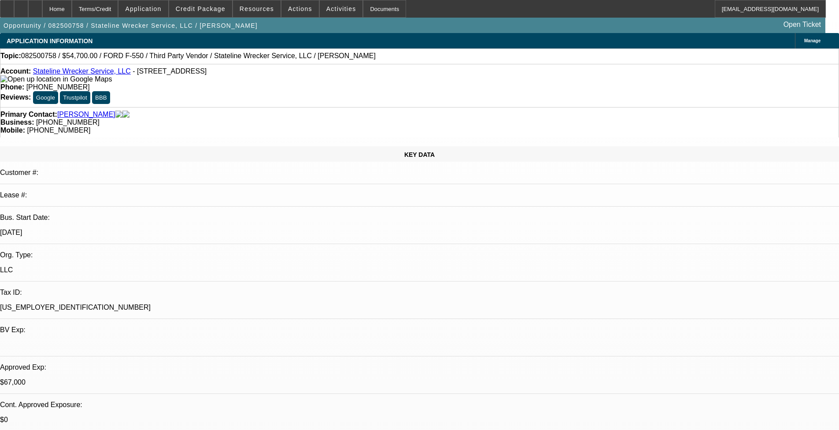
select select "0"
select select "2"
select select "0.1"
select select "4"
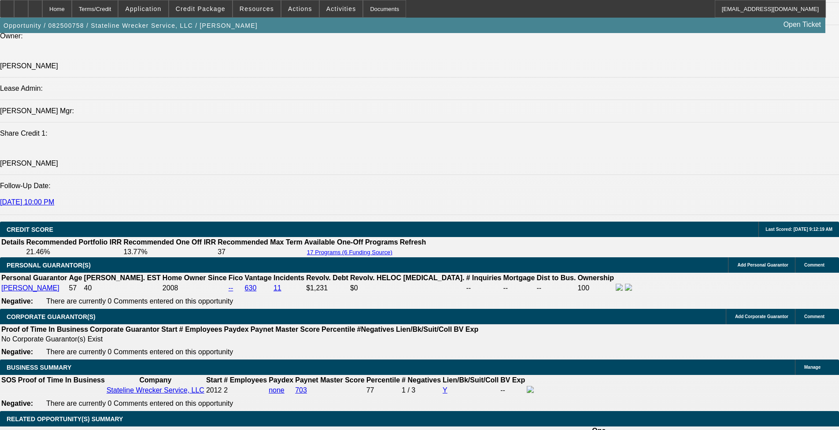
scroll to position [1057, 0]
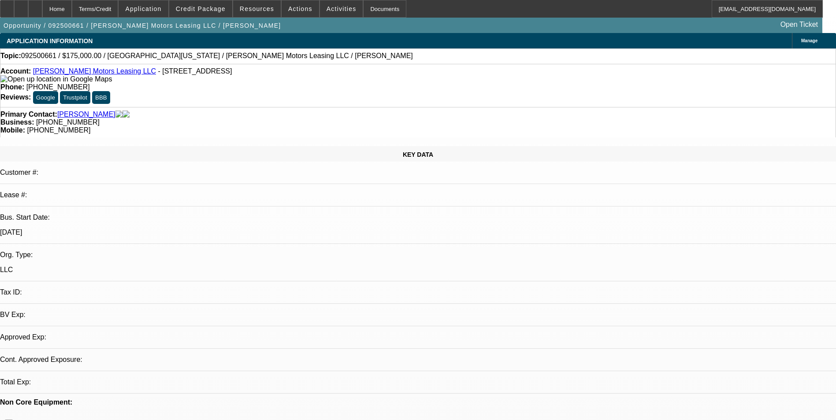
select select "0"
select select "2"
select select "0.1"
select select "1"
select select "2"
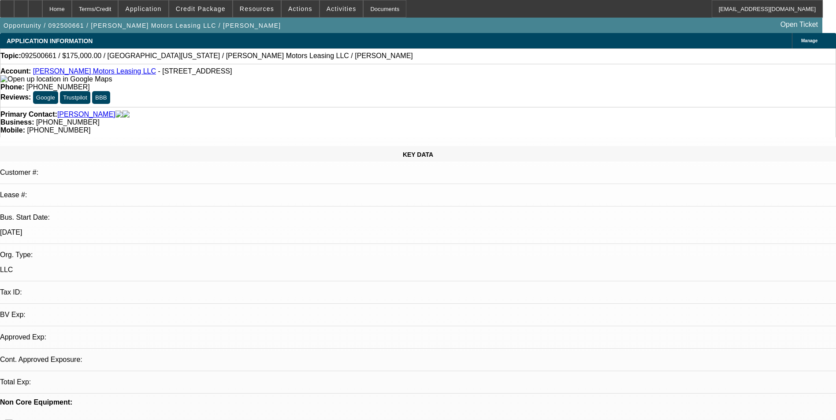
select select "4"
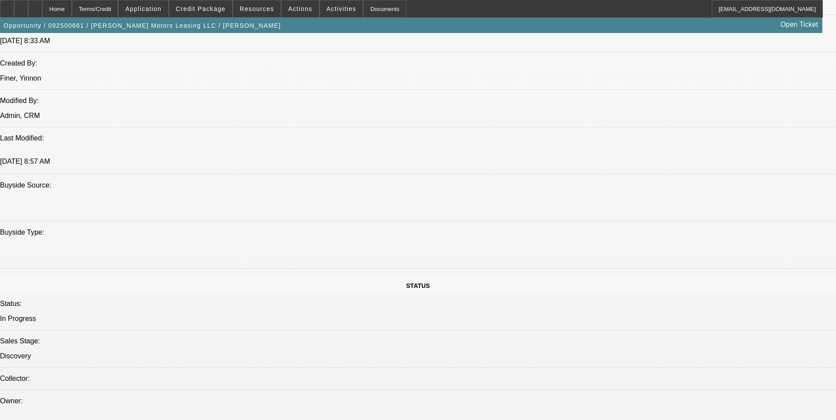
scroll to position [749, 0]
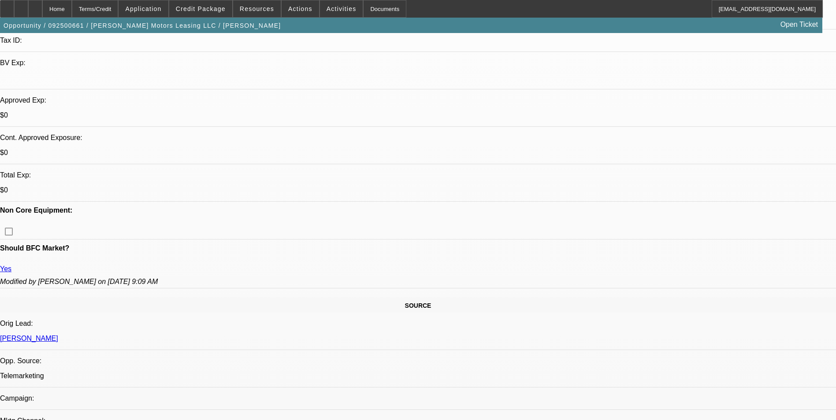
scroll to position [0, 0]
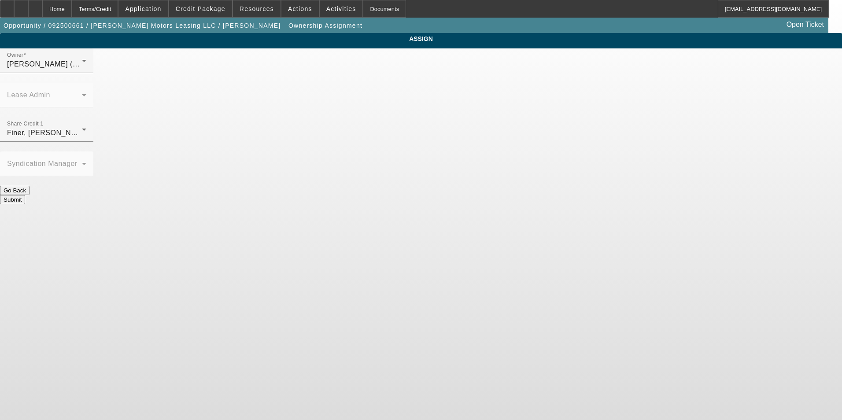
click at [25, 195] on button "Submit" at bounding box center [12, 199] width 25 height 9
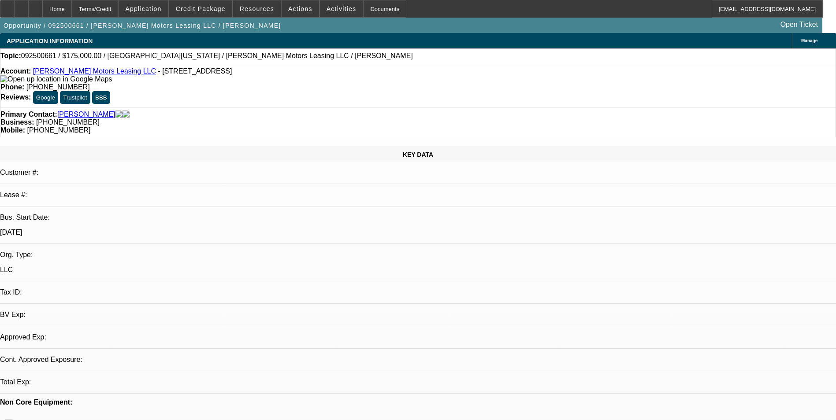
select select "0"
select select "2"
select select "0.1"
select select "4"
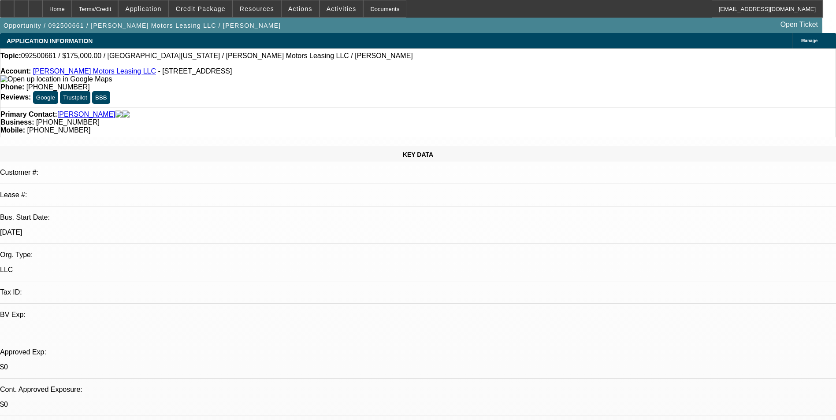
select select "0"
select select "2"
select select "0.1"
select select "4"
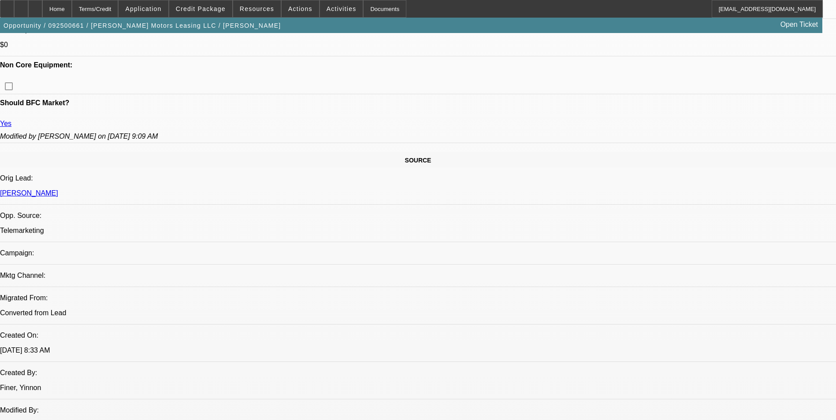
scroll to position [397, 0]
